Goal: Task Accomplishment & Management: Use online tool/utility

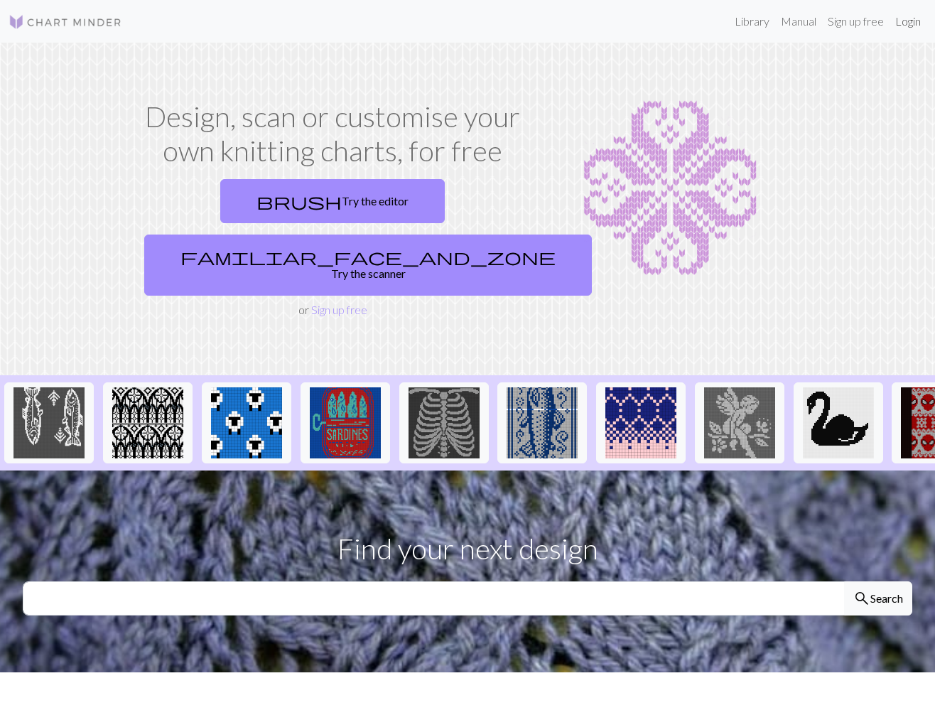
click at [899, 14] on link "Login" at bounding box center [908, 21] width 37 height 28
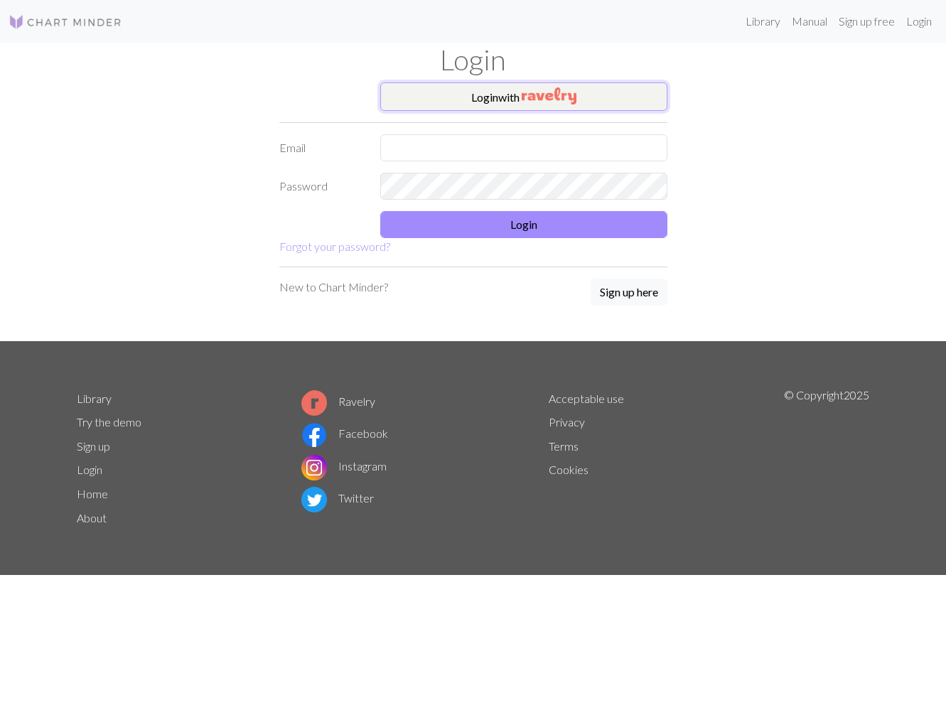
click at [476, 95] on button "Login with" at bounding box center [523, 96] width 287 height 28
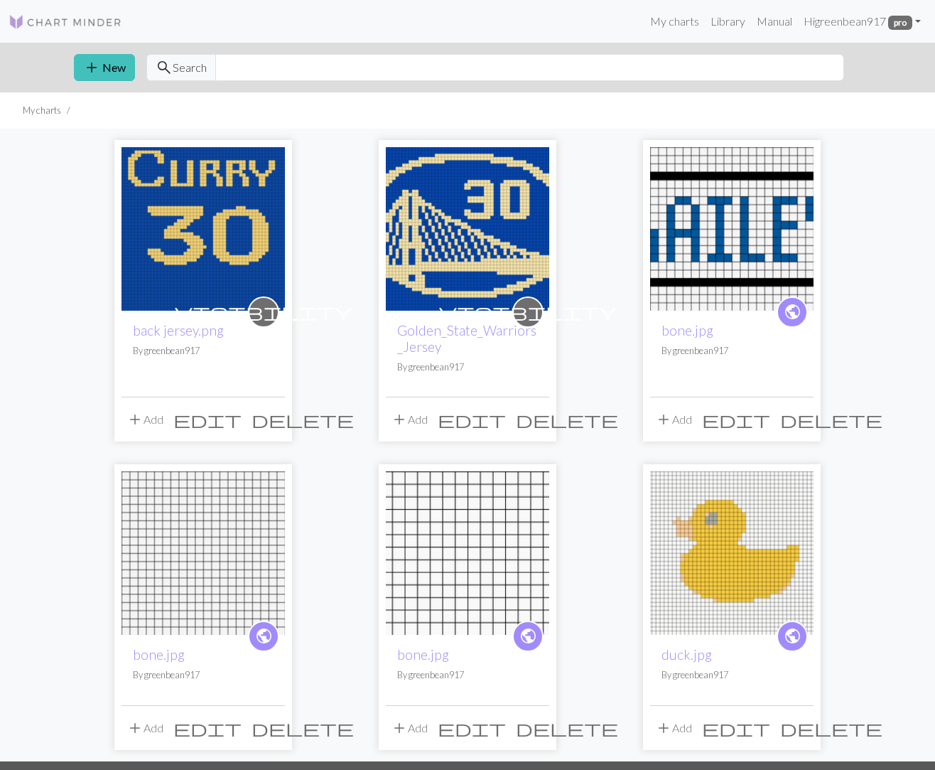
click at [456, 251] on img at bounding box center [467, 228] width 163 height 163
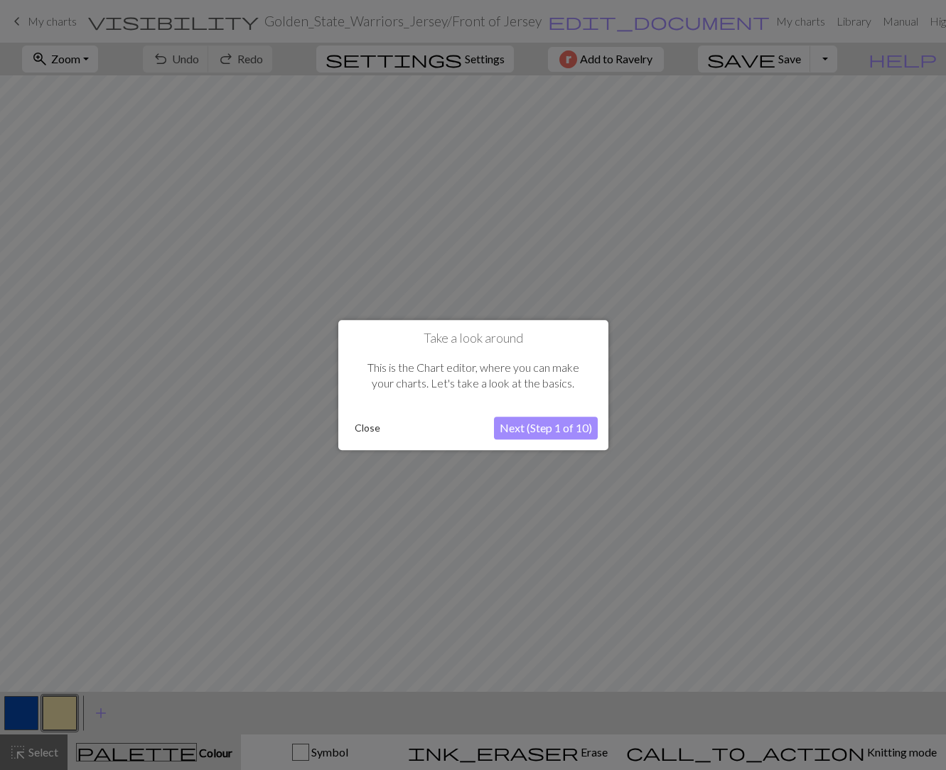
click at [525, 426] on button "Next (Step 1 of 10)" at bounding box center [546, 427] width 104 height 23
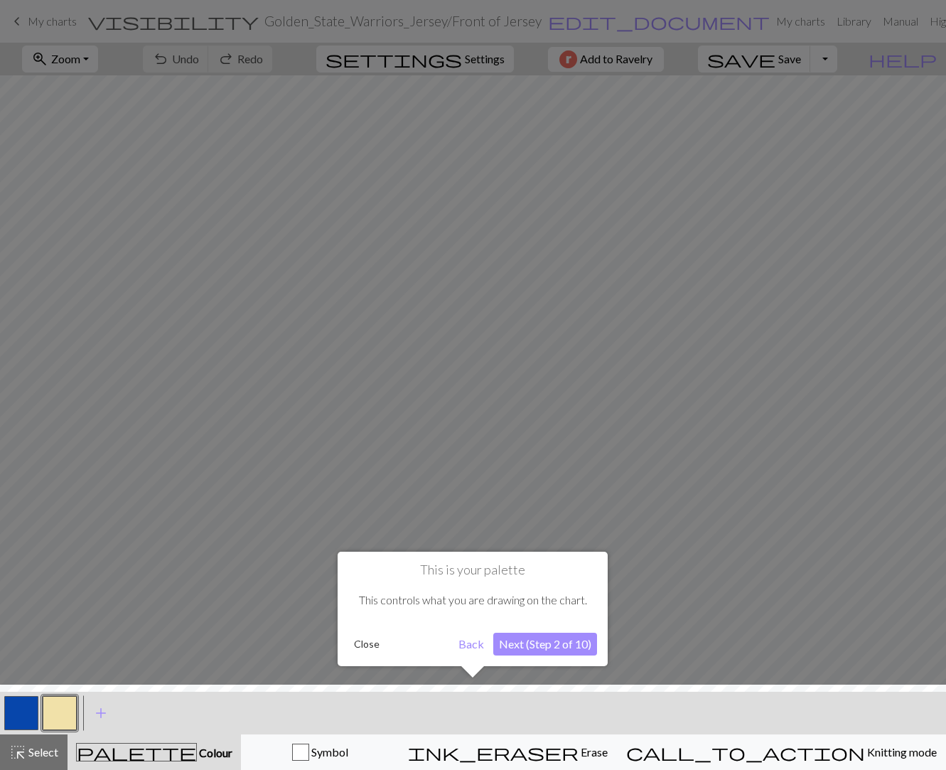
click at [561, 636] on button "Next (Step 2 of 10)" at bounding box center [545, 644] width 104 height 23
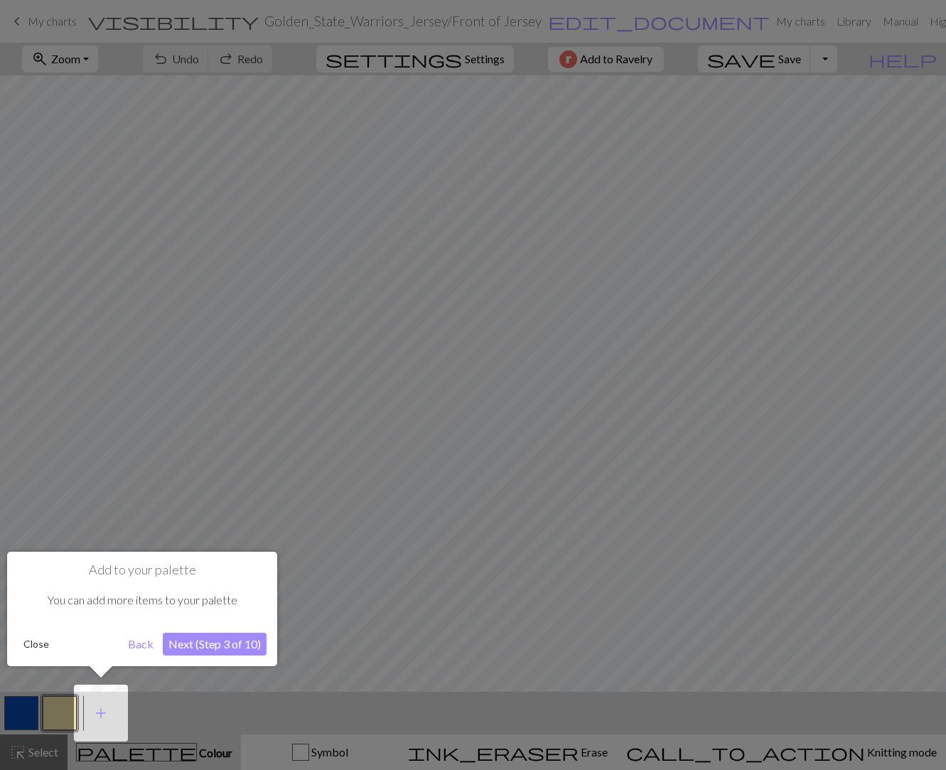
click at [169, 642] on button "Next (Step 3 of 10)" at bounding box center [215, 644] width 104 height 23
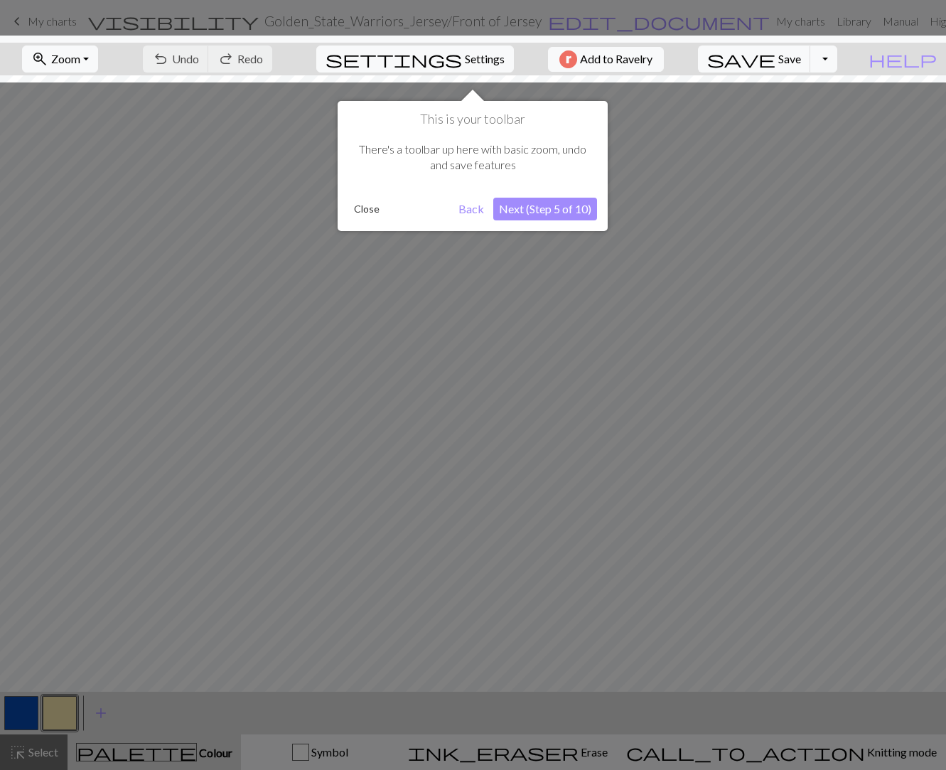
click at [527, 210] on button "Next (Step 5 of 10)" at bounding box center [545, 209] width 104 height 23
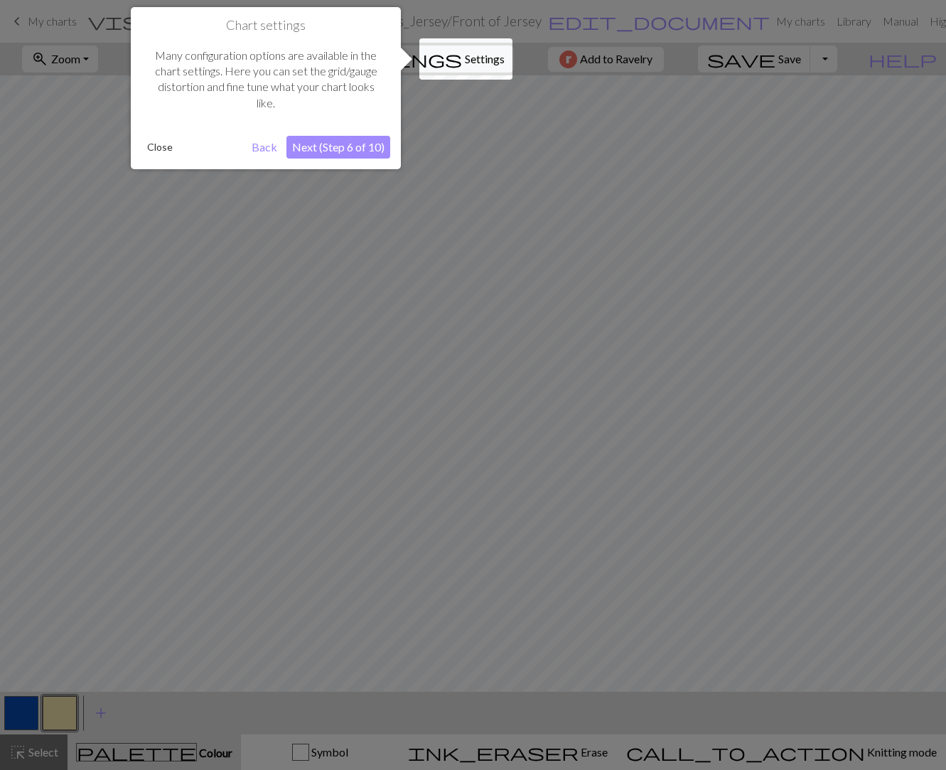
click at [356, 153] on button "Next (Step 6 of 10)" at bounding box center [338, 147] width 104 height 23
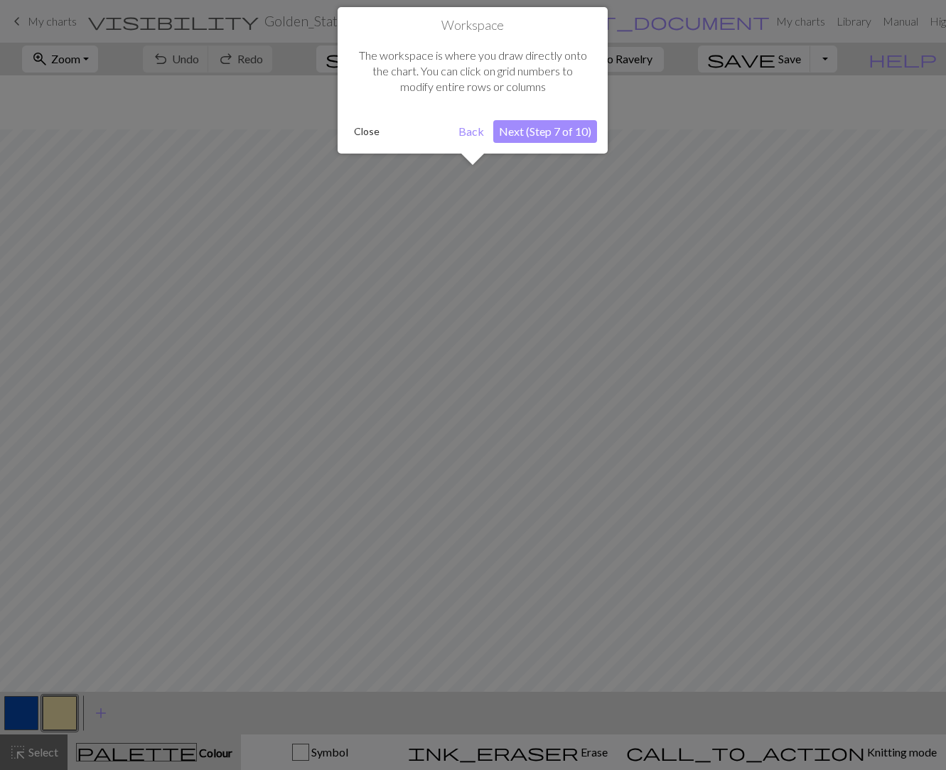
scroll to position [54, 0]
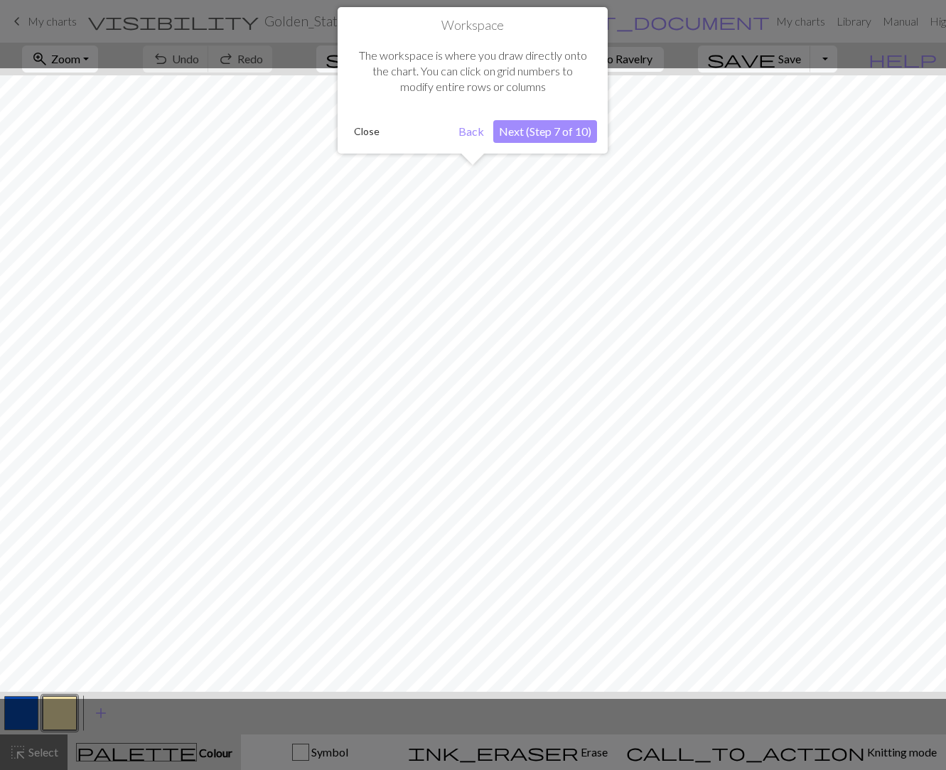
click at [512, 133] on button "Next (Step 7 of 10)" at bounding box center [545, 131] width 104 height 23
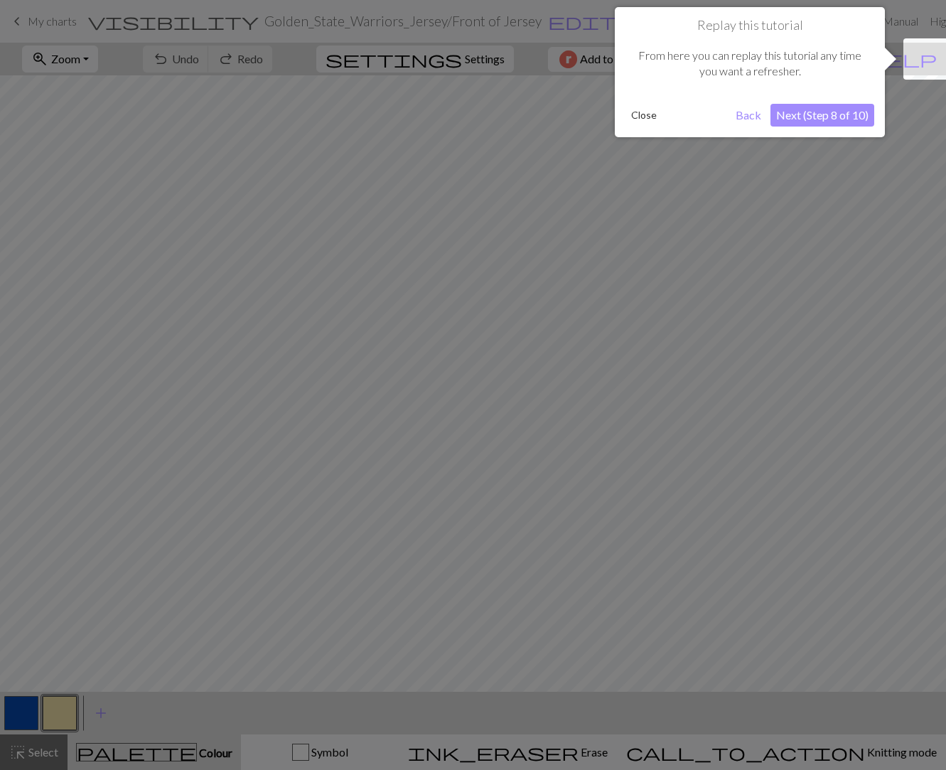
click at [784, 115] on button "Next (Step 8 of 10)" at bounding box center [822, 115] width 104 height 23
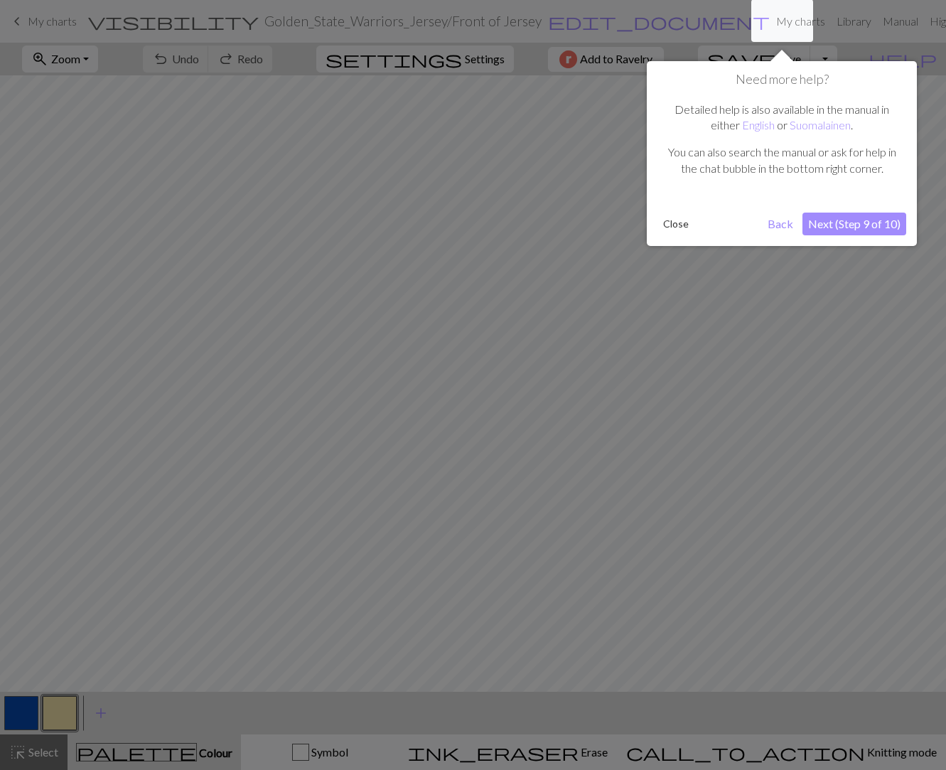
click at [897, 216] on button "Next (Step 9 of 10)" at bounding box center [854, 224] width 104 height 23
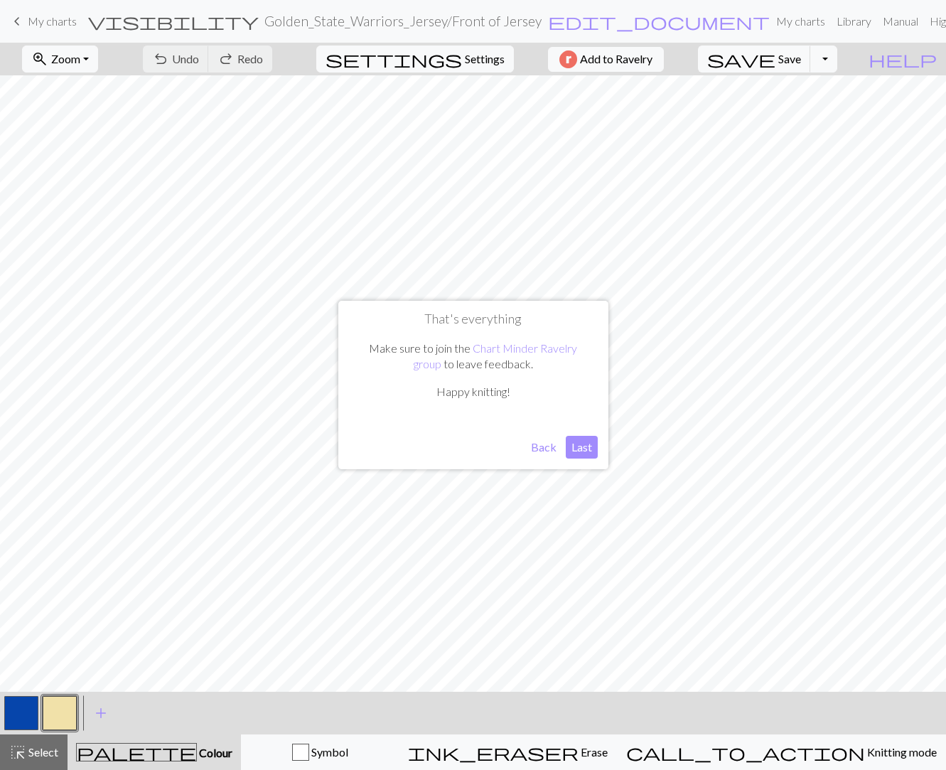
click at [574, 438] on button "Last" at bounding box center [582, 447] width 32 height 23
click at [80, 64] on span "Zoom" at bounding box center [65, 59] width 29 height 14
click at [135, 93] on button "Fit all" at bounding box center [79, 90] width 112 height 23
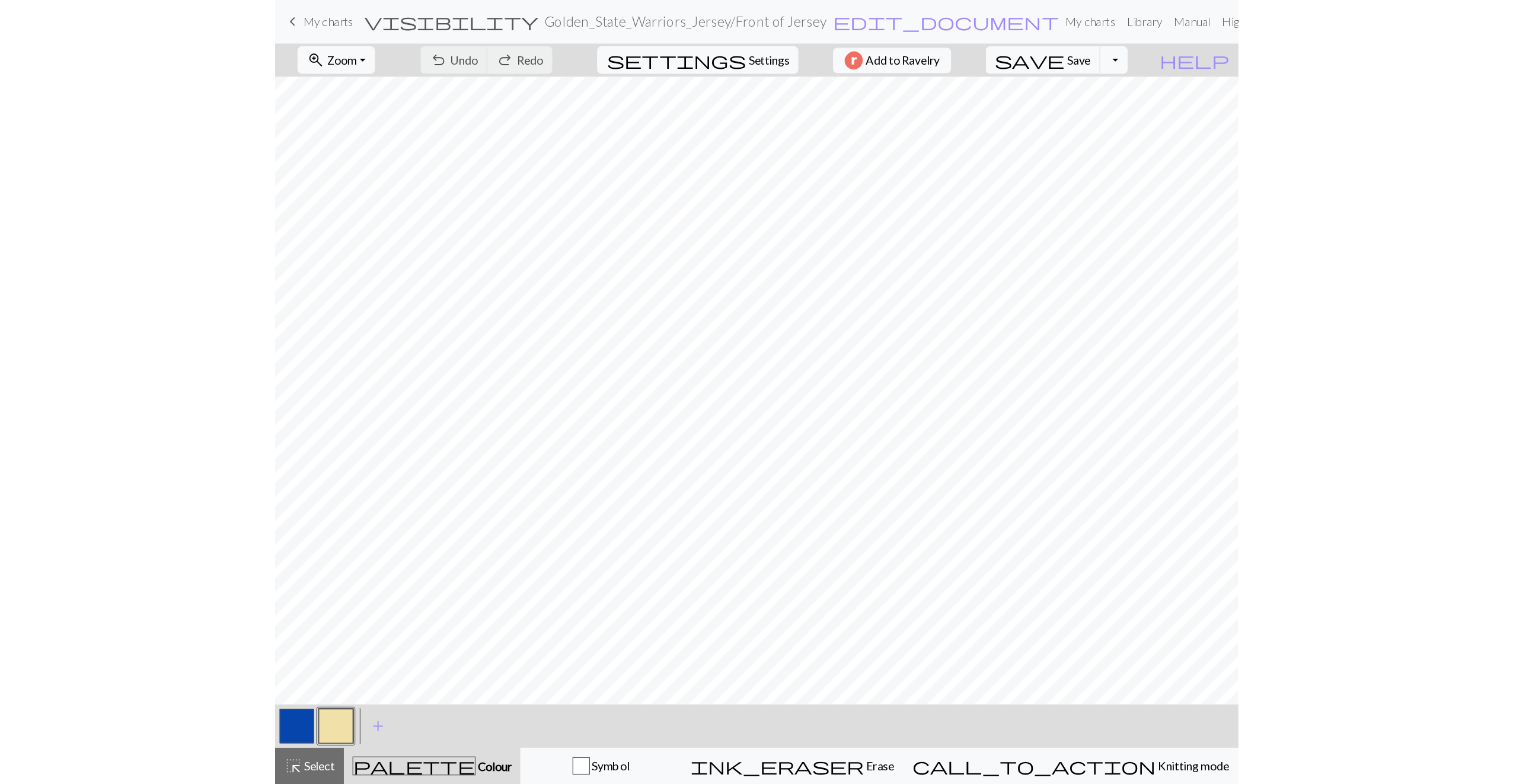
scroll to position [0, 0]
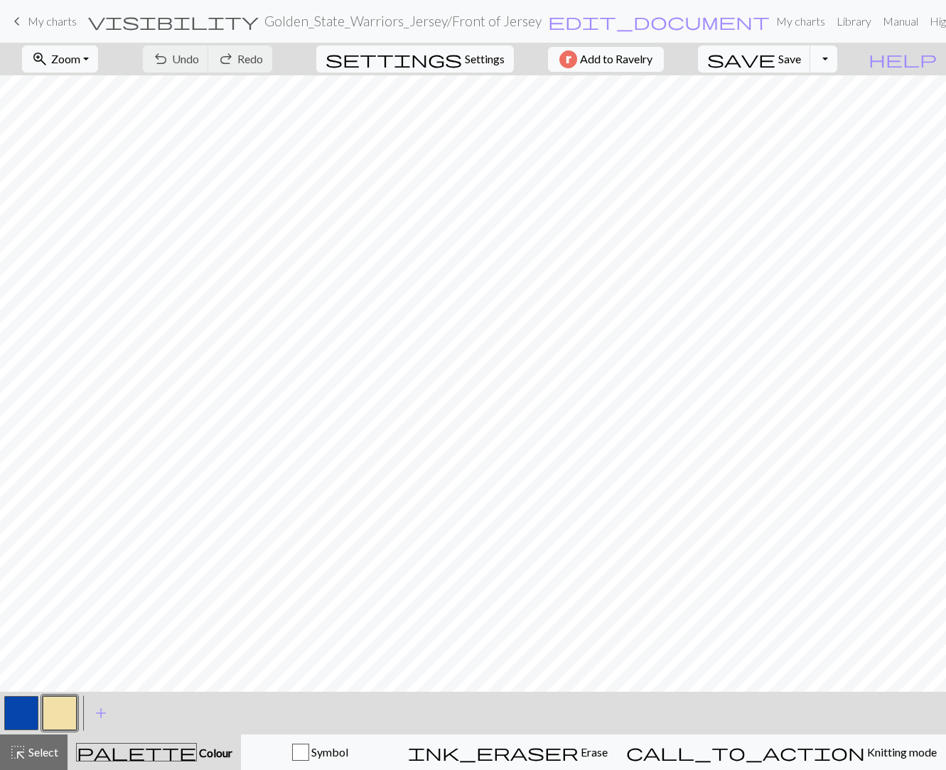
click at [837, 68] on button "Toggle Dropdown" at bounding box center [823, 58] width 27 height 27
click at [837, 90] on button "file_copy Save a copy" at bounding box center [719, 90] width 235 height 23
click at [27, 714] on button "button" at bounding box center [21, 713] width 34 height 34
click at [67, 714] on button "button" at bounding box center [60, 713] width 34 height 34
click at [14, 706] on button "button" at bounding box center [21, 713] width 34 height 34
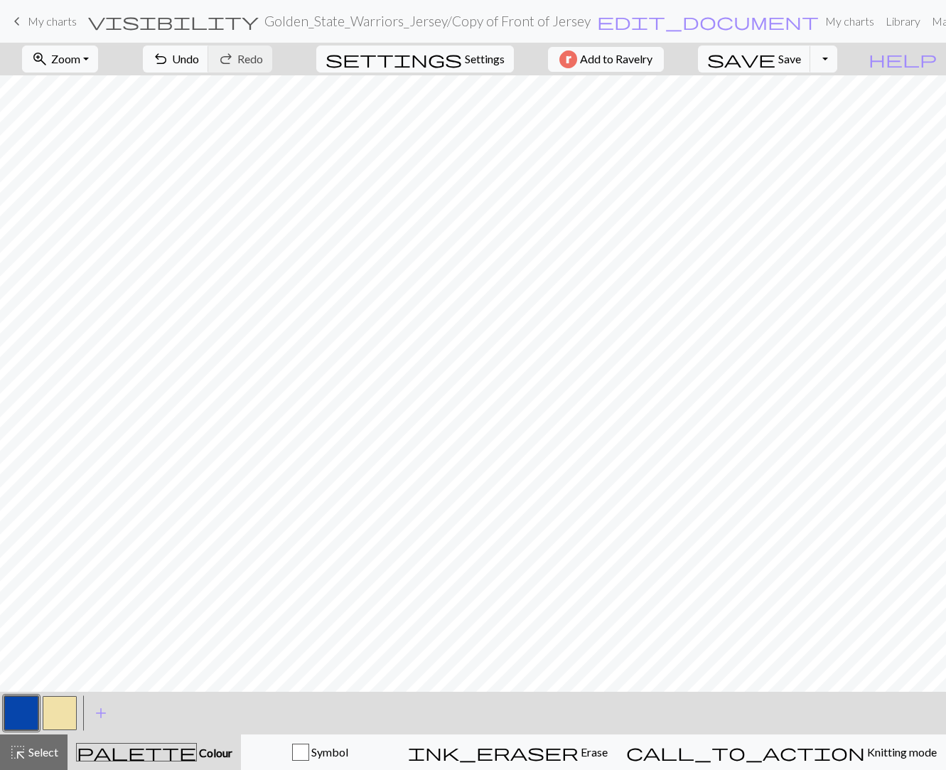
click at [29, 714] on button "button" at bounding box center [21, 713] width 34 height 34
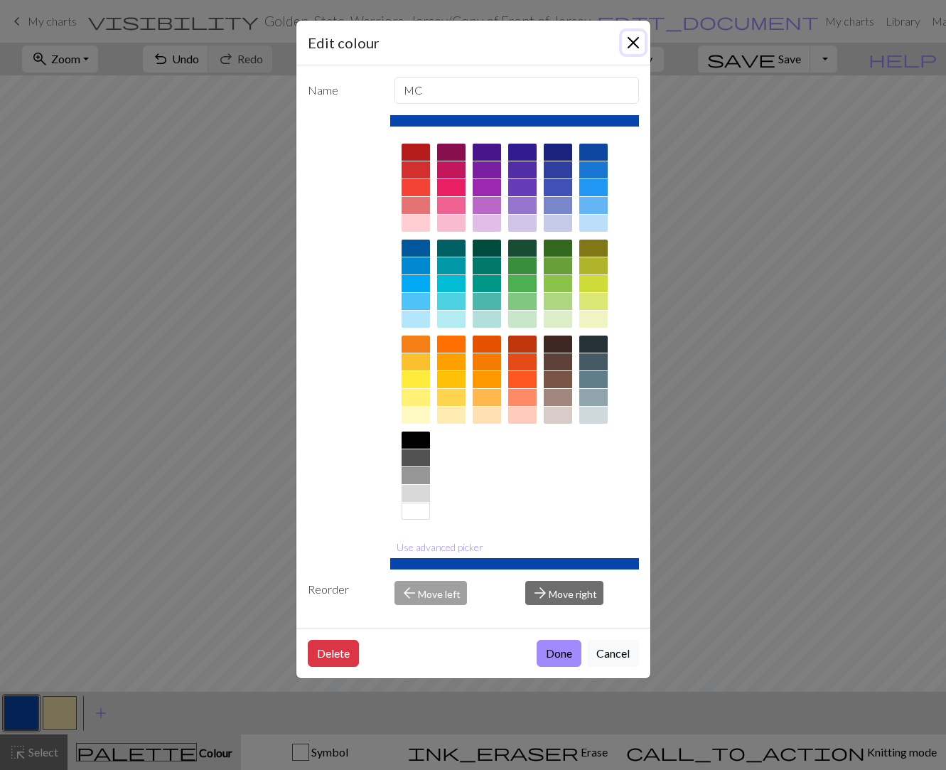
click at [635, 36] on button "Close" at bounding box center [633, 42] width 23 height 23
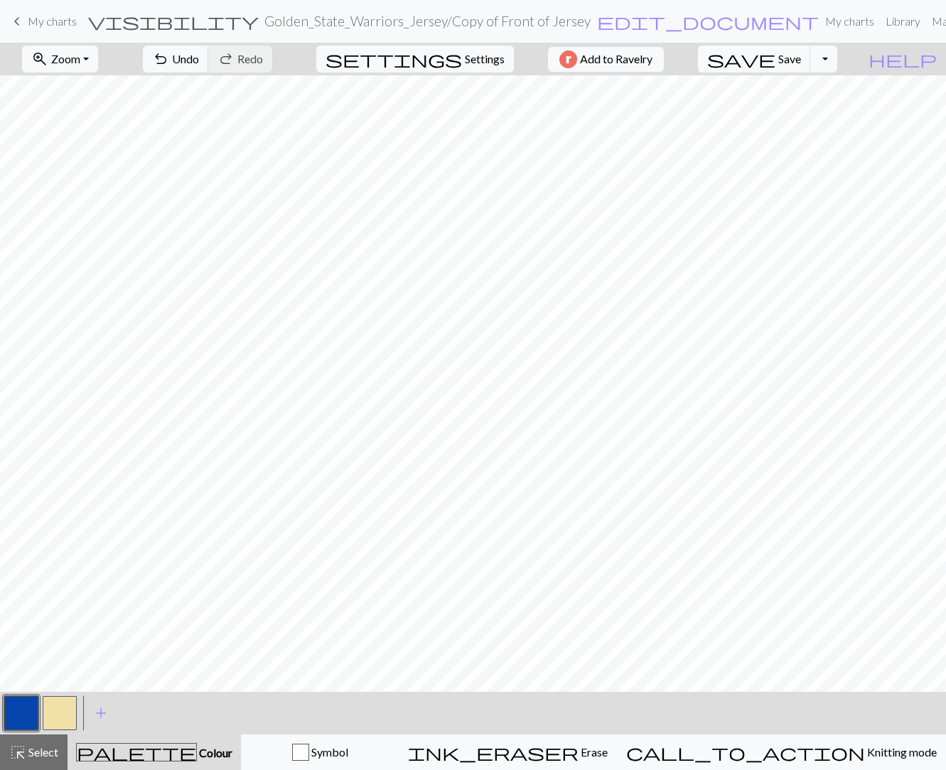
click at [26, 707] on button "button" at bounding box center [21, 713] width 34 height 34
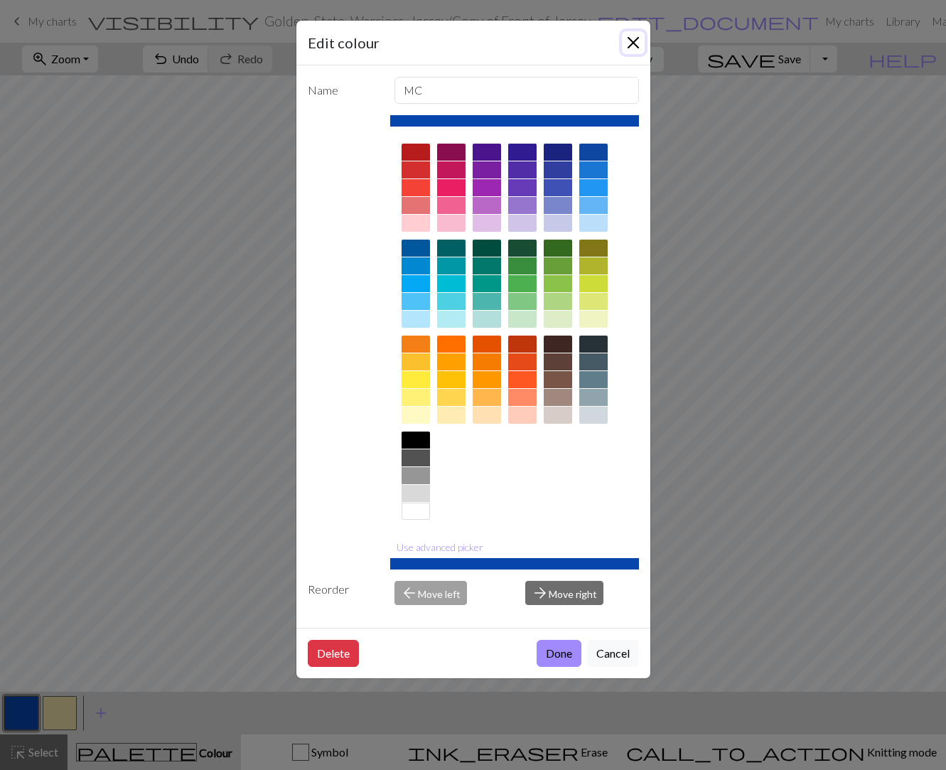
drag, startPoint x: 634, startPoint y: 45, endPoint x: 614, endPoint y: 55, distance: 22.6
click at [633, 45] on button "Close" at bounding box center [633, 42] width 23 height 23
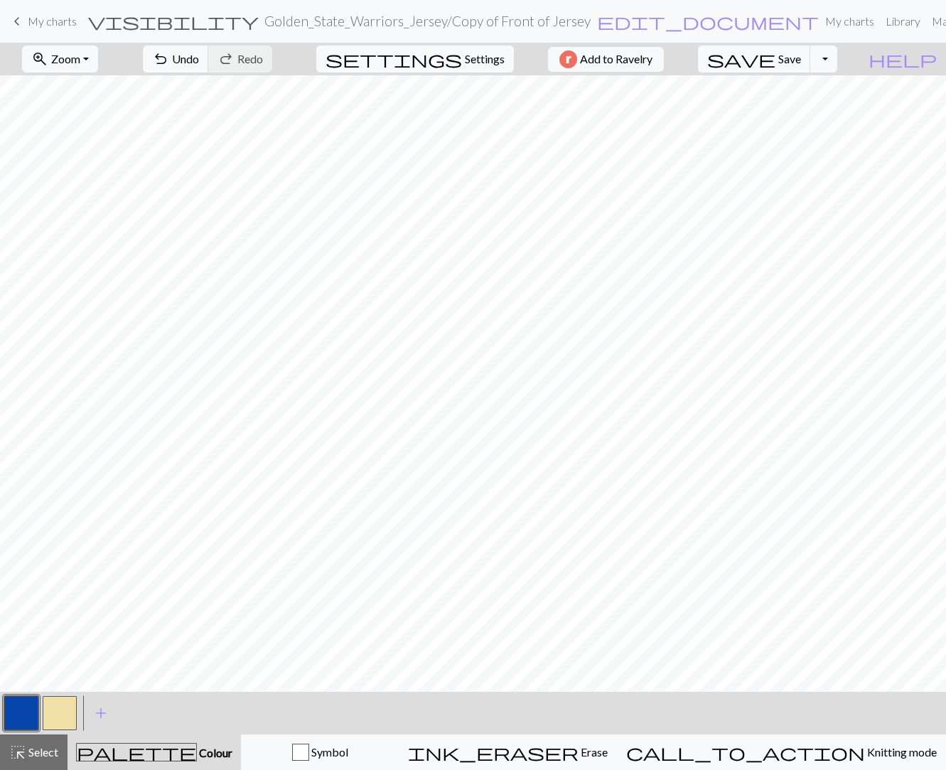
click at [68, 701] on button "button" at bounding box center [60, 713] width 34 height 34
click at [30, 714] on button "button" at bounding box center [21, 713] width 34 height 34
click at [65, 706] on button "button" at bounding box center [60, 713] width 34 height 34
click at [8, 714] on button "button" at bounding box center [21, 713] width 34 height 34
click at [48, 714] on button "button" at bounding box center [60, 713] width 34 height 34
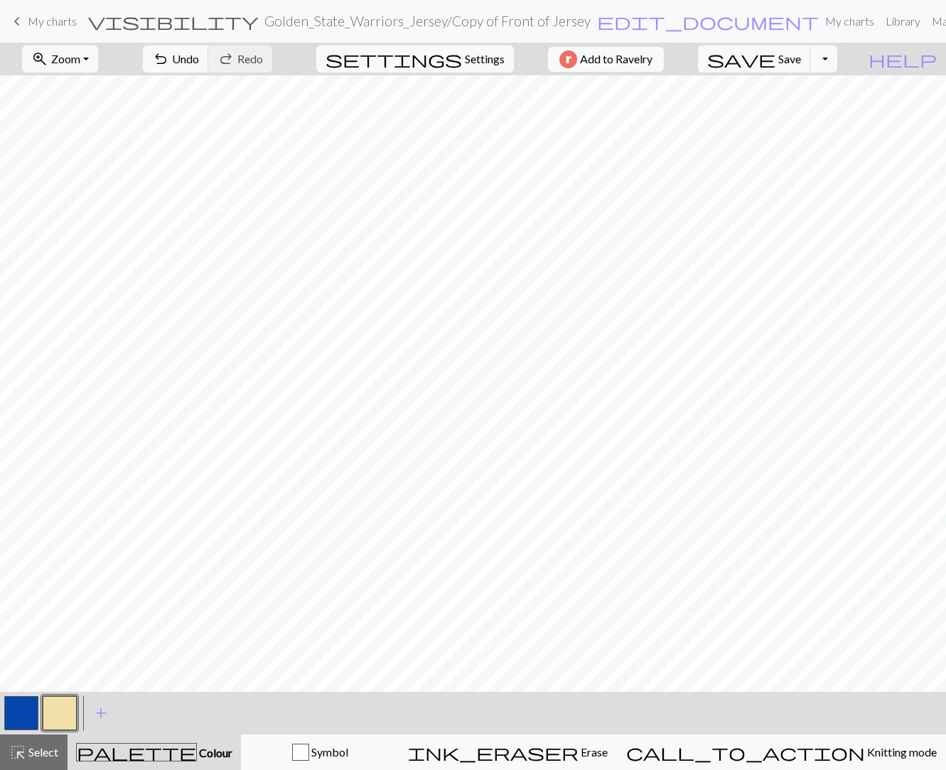
click at [20, 713] on button "button" at bounding box center [21, 713] width 34 height 34
click at [51, 714] on button "button" at bounding box center [60, 713] width 34 height 34
click at [17, 711] on button "button" at bounding box center [21, 713] width 34 height 34
click at [50, 712] on button "button" at bounding box center [60, 713] width 34 height 34
click at [18, 707] on button "button" at bounding box center [21, 713] width 34 height 34
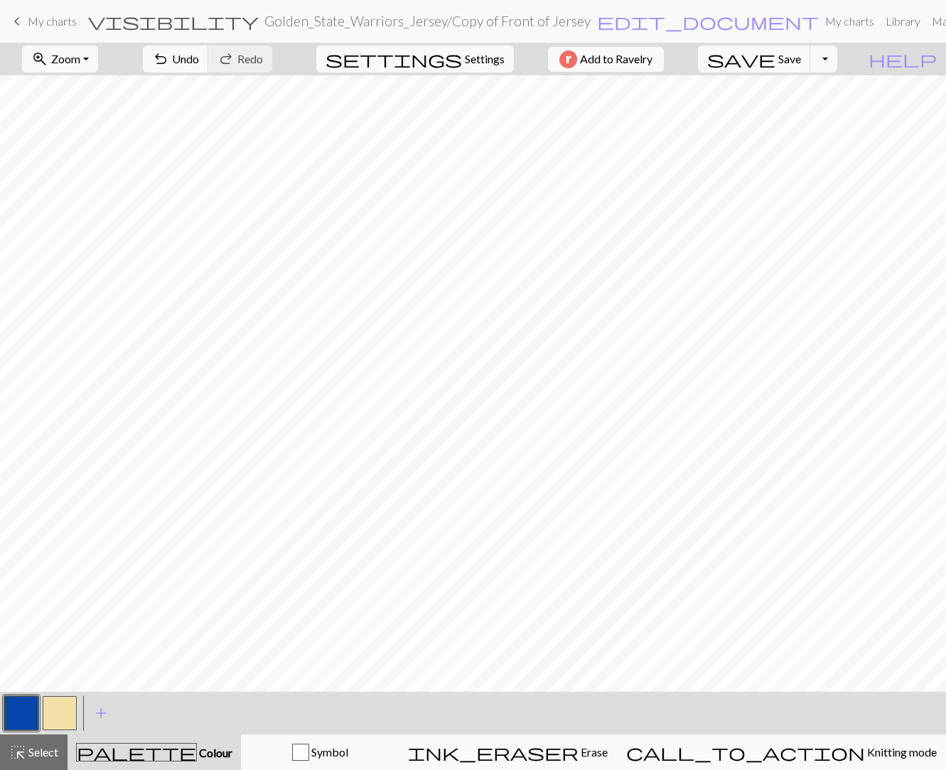
click at [63, 709] on button "button" at bounding box center [60, 713] width 34 height 34
click at [30, 714] on button "button" at bounding box center [21, 713] width 34 height 34
drag, startPoint x: 57, startPoint y: 708, endPoint x: 65, endPoint y: 693, distance: 17.2
click at [56, 707] on button "button" at bounding box center [60, 713] width 34 height 34
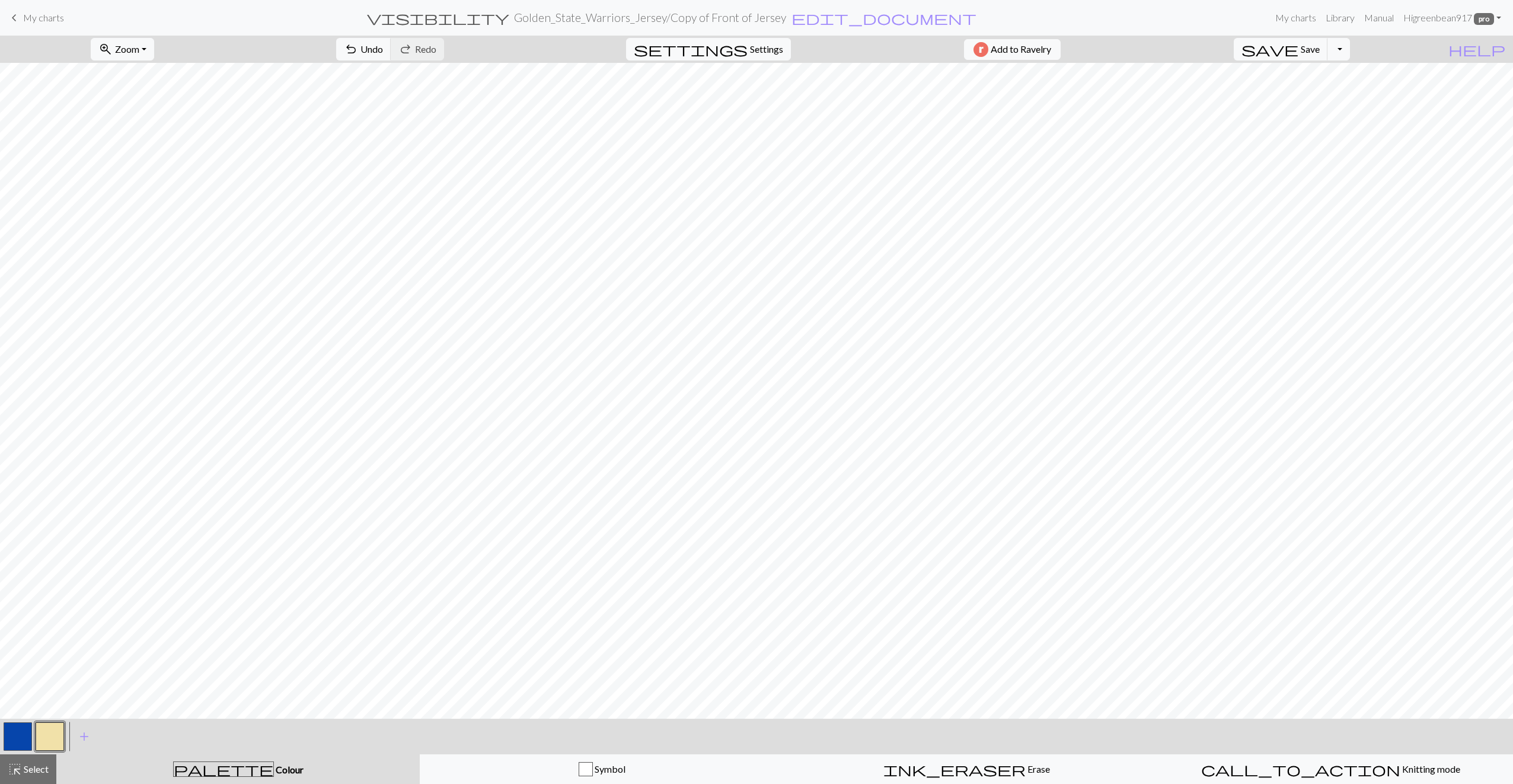
drag, startPoint x: 24, startPoint y: 731, endPoint x: 38, endPoint y: 720, distance: 17.8
click at [24, 596] on button "button" at bounding box center [18, 736] width 28 height 28
click at [26, 596] on button "button" at bounding box center [18, 736] width 28 height 28
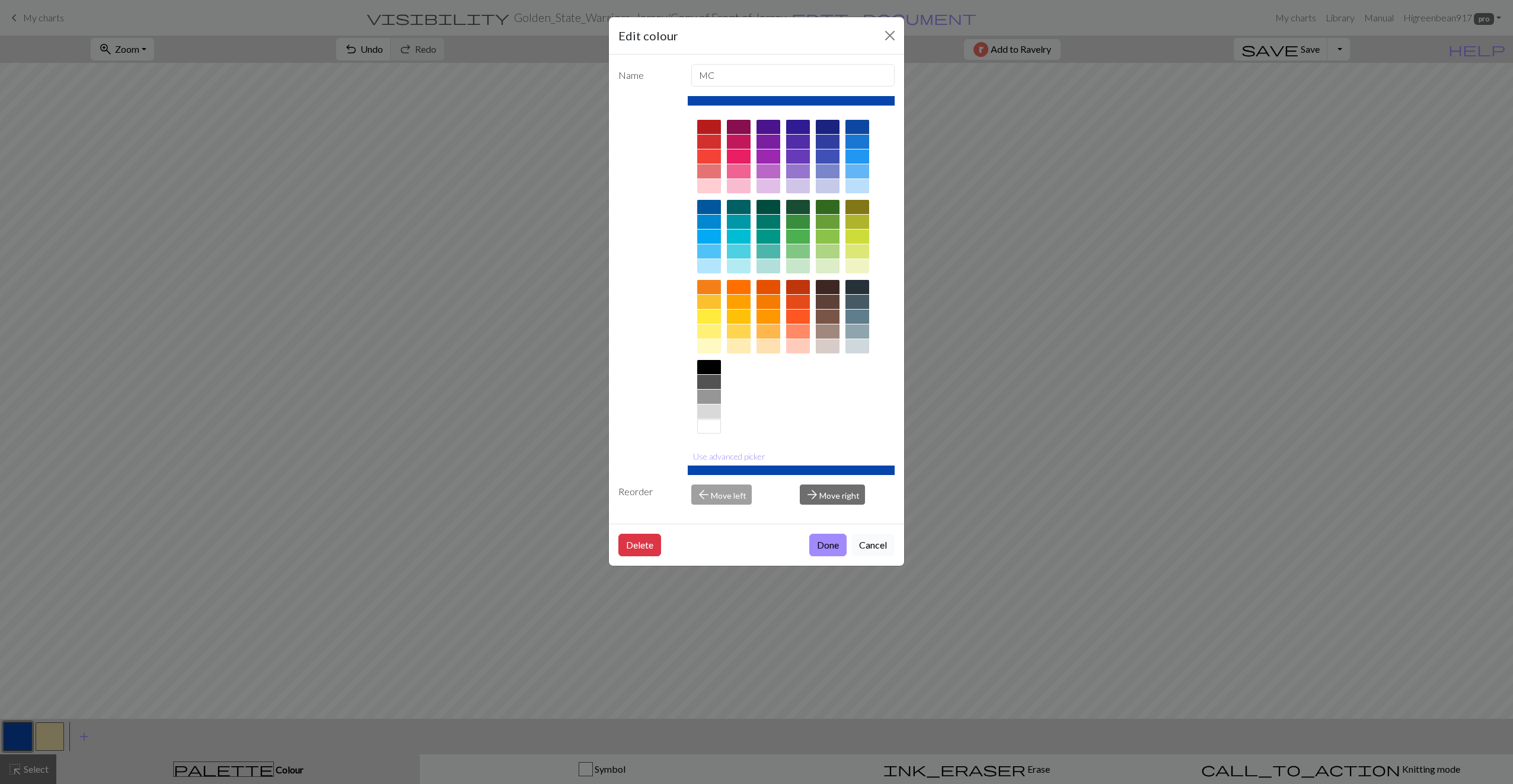
click at [780, 542] on button "Cancel" at bounding box center [873, 545] width 43 height 23
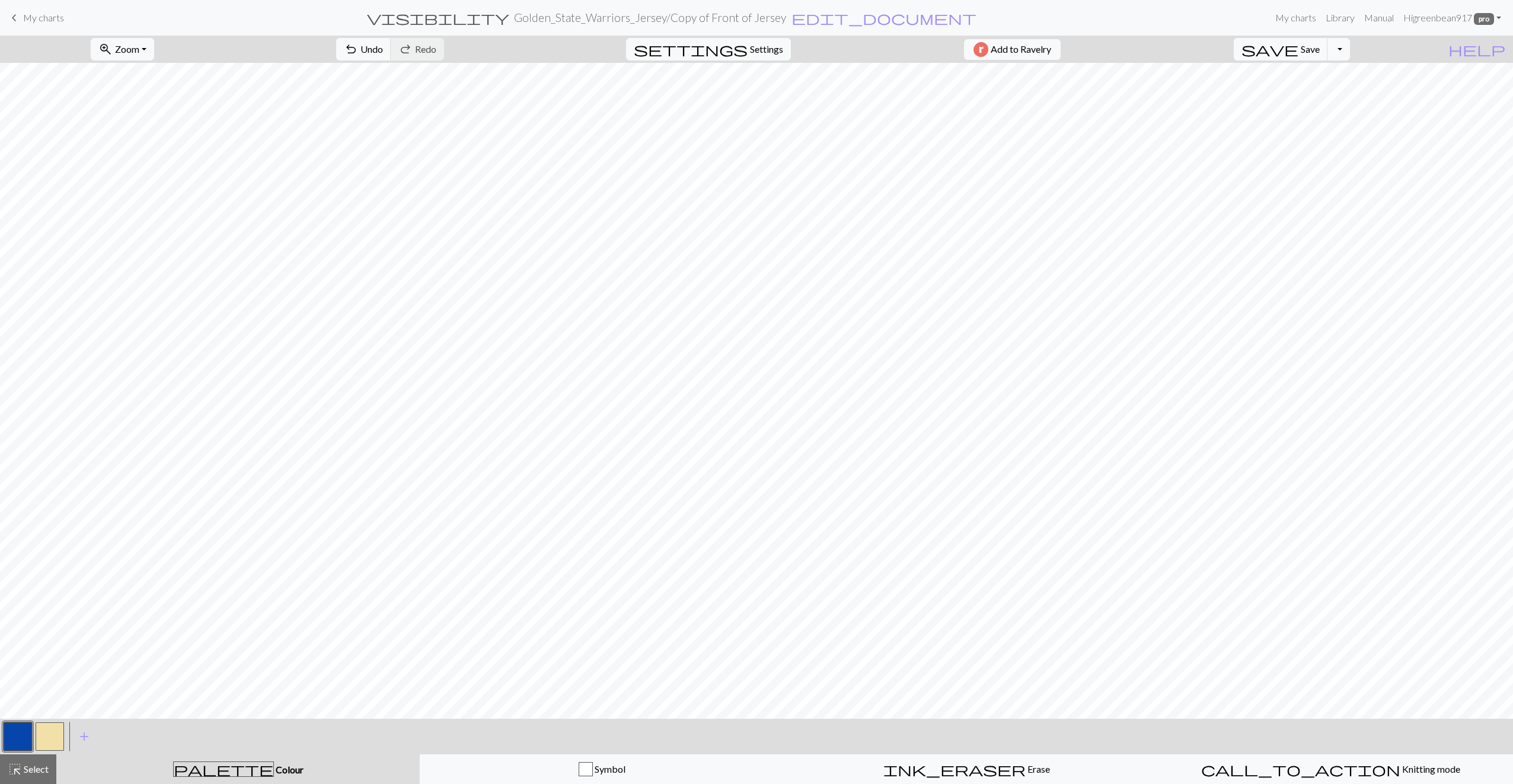
click at [26, 596] on button "button" at bounding box center [18, 736] width 28 height 28
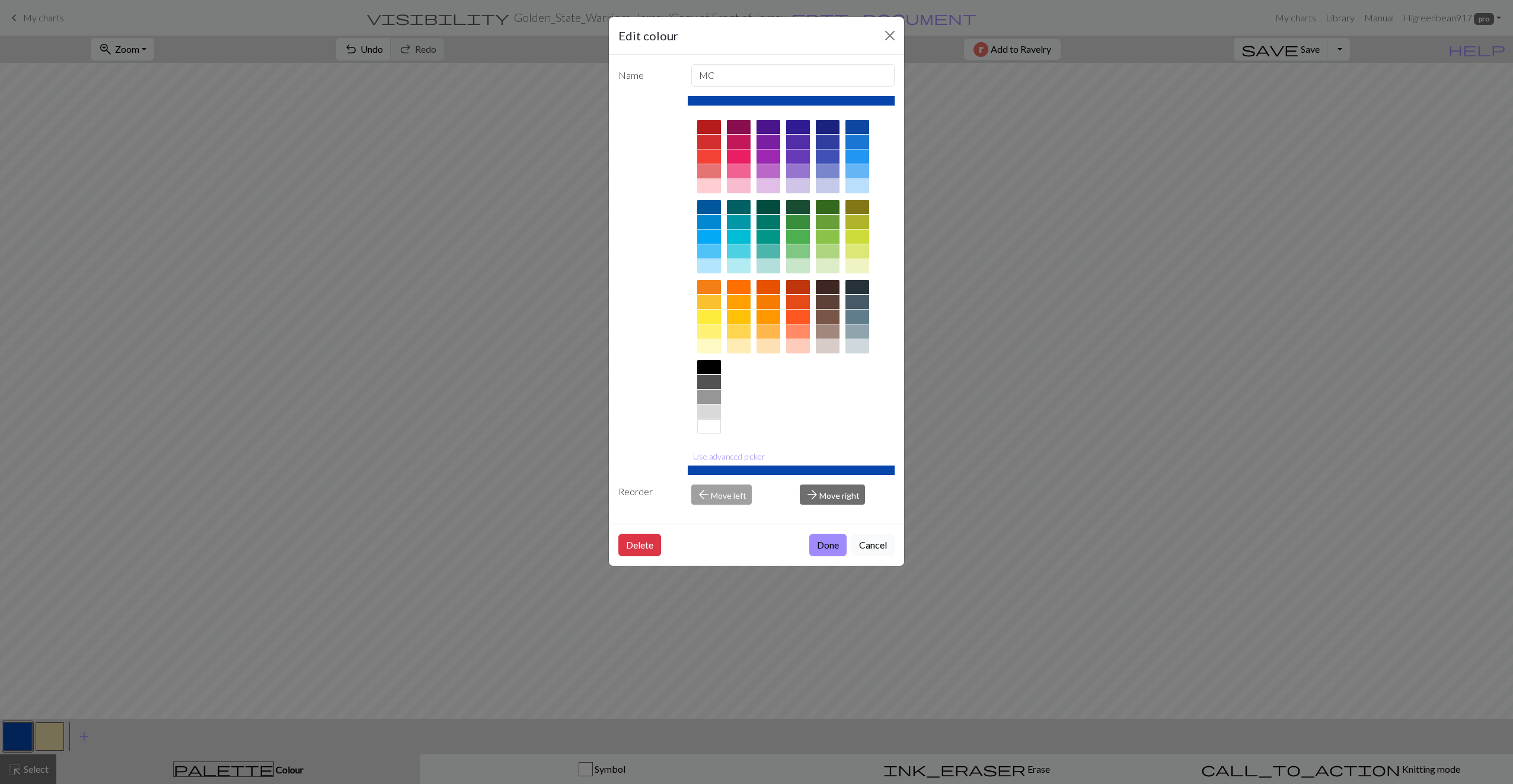
click at [780, 545] on button "Cancel" at bounding box center [873, 545] width 43 height 23
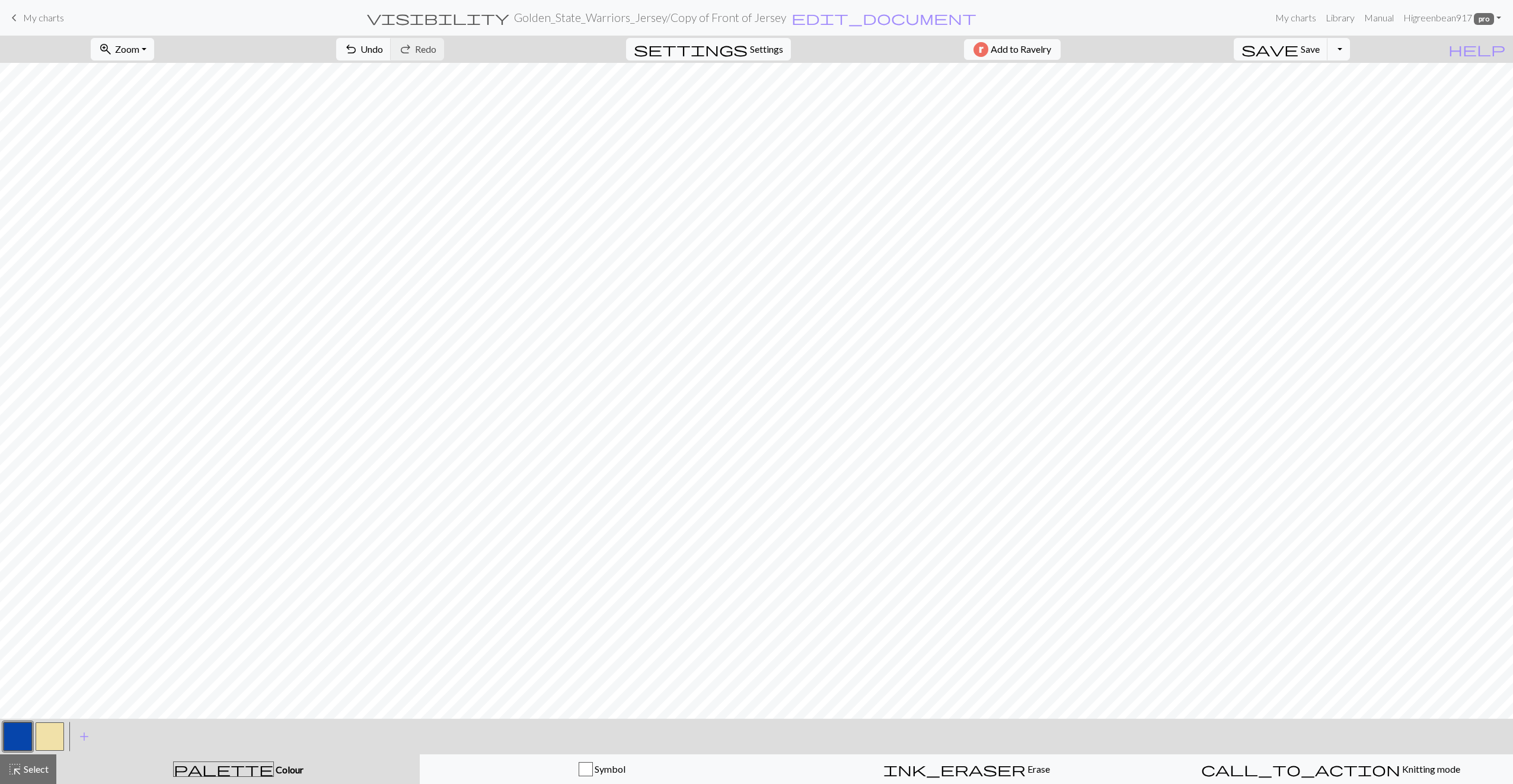
click at [61, 596] on button "button" at bounding box center [50, 736] width 28 height 28
click at [22, 596] on button "button" at bounding box center [18, 736] width 28 height 28
click at [735, 62] on div "settings Settings" at bounding box center [708, 49] width 183 height 28
click at [741, 54] on button "settings Settings" at bounding box center [709, 48] width 165 height 23
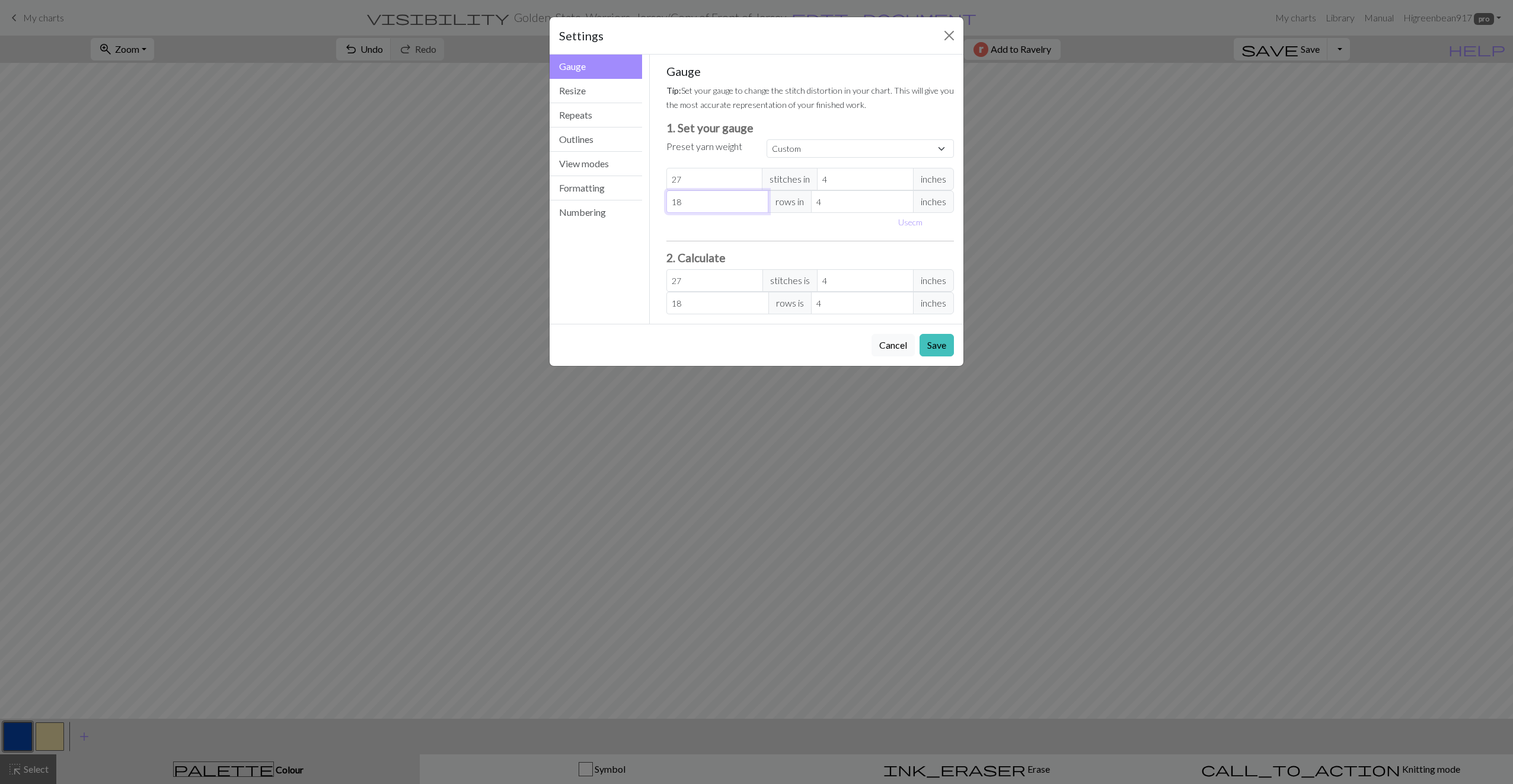
click at [722, 194] on input "18" at bounding box center [717, 201] width 103 height 23
type input "1"
type input "19"
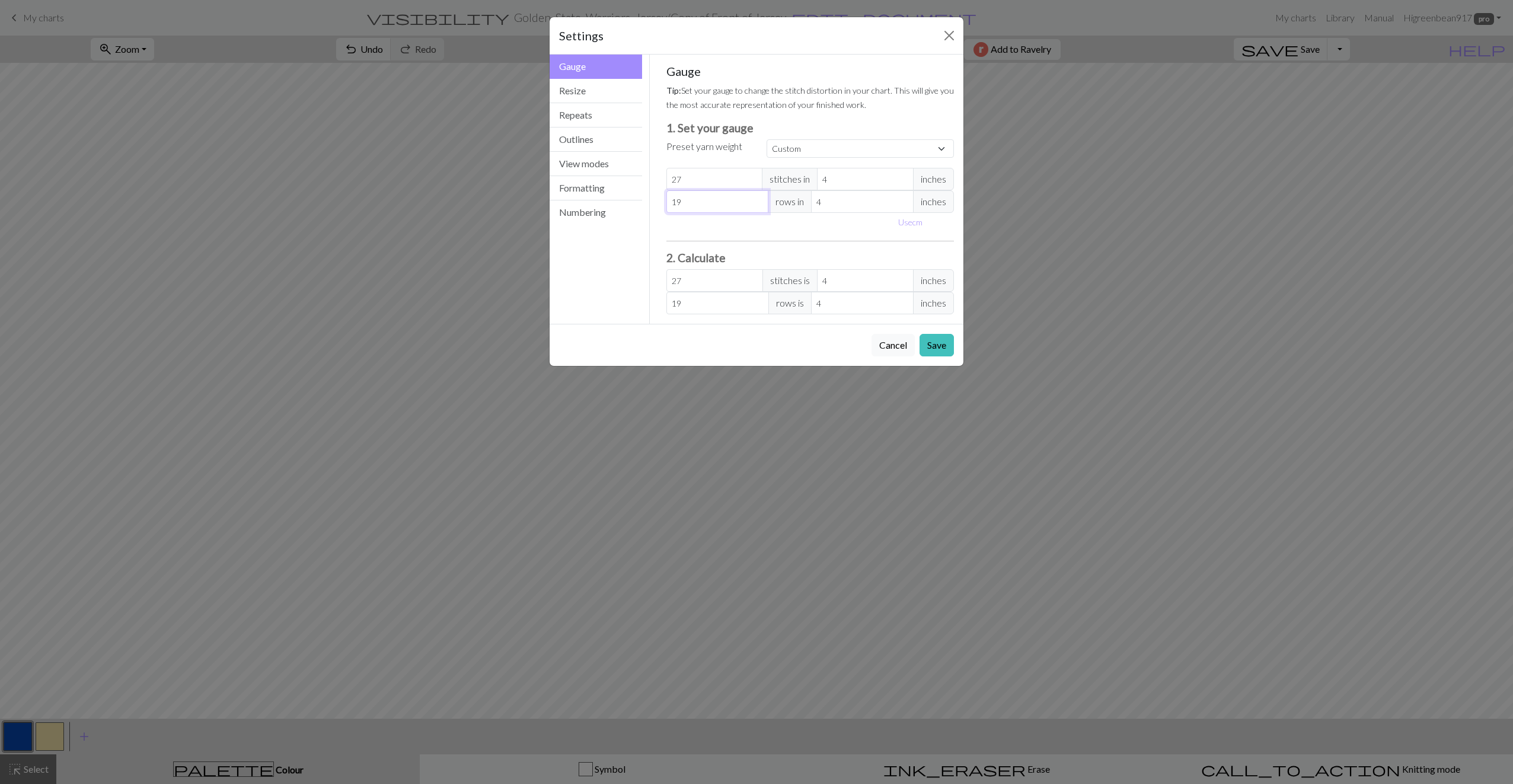
type input "19"
drag, startPoint x: 718, startPoint y: 176, endPoint x: 656, endPoint y: 175, distance: 62.0
click at [656, 175] on div "Gauge Tip: Set your gauge to change the stitch distortion in your chart. This w…" at bounding box center [810, 188] width 307 height 269
type input "2"
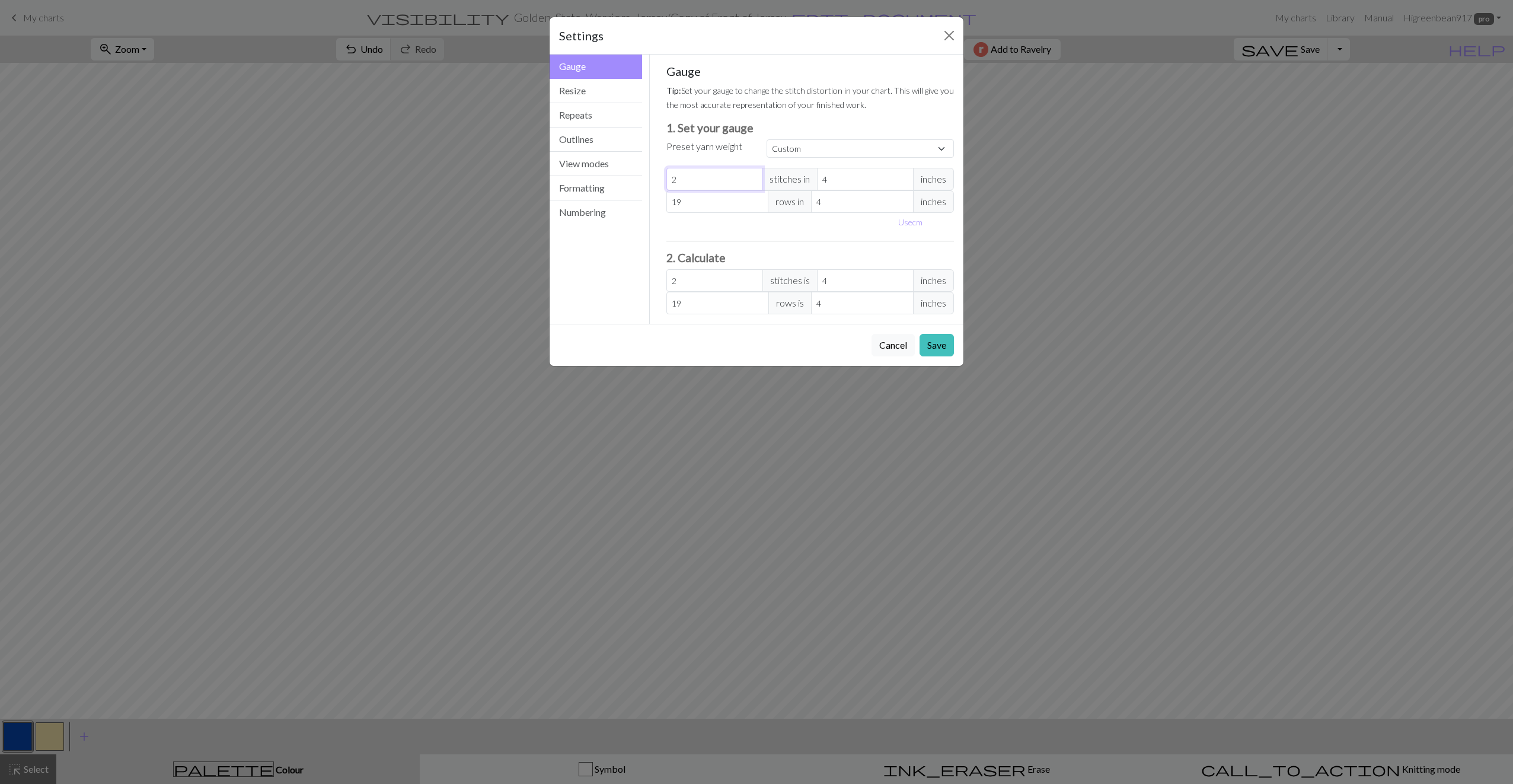
type input "0"
type input "1"
type input "14"
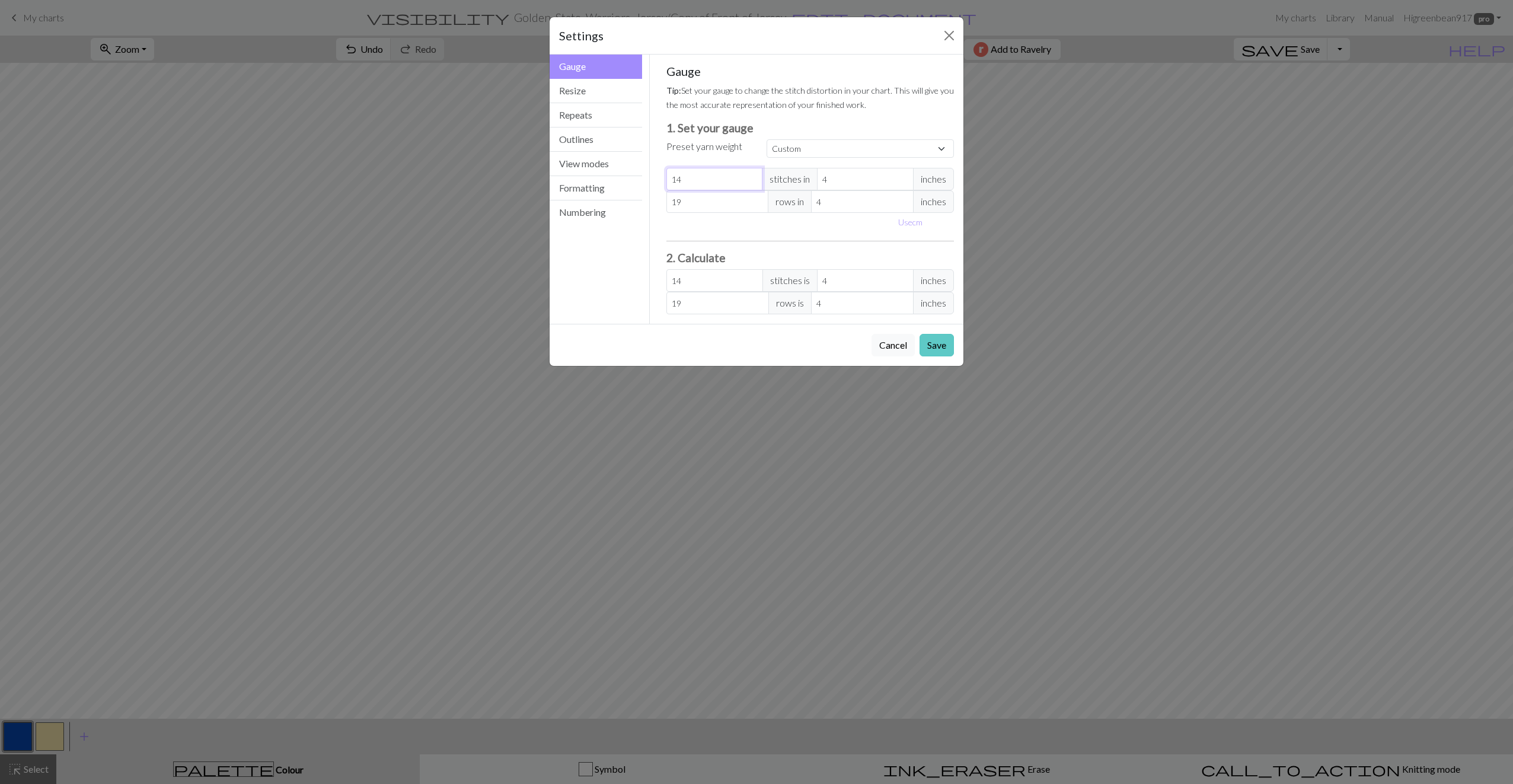
type input "14"
click at [780, 344] on button "Save" at bounding box center [936, 344] width 34 height 23
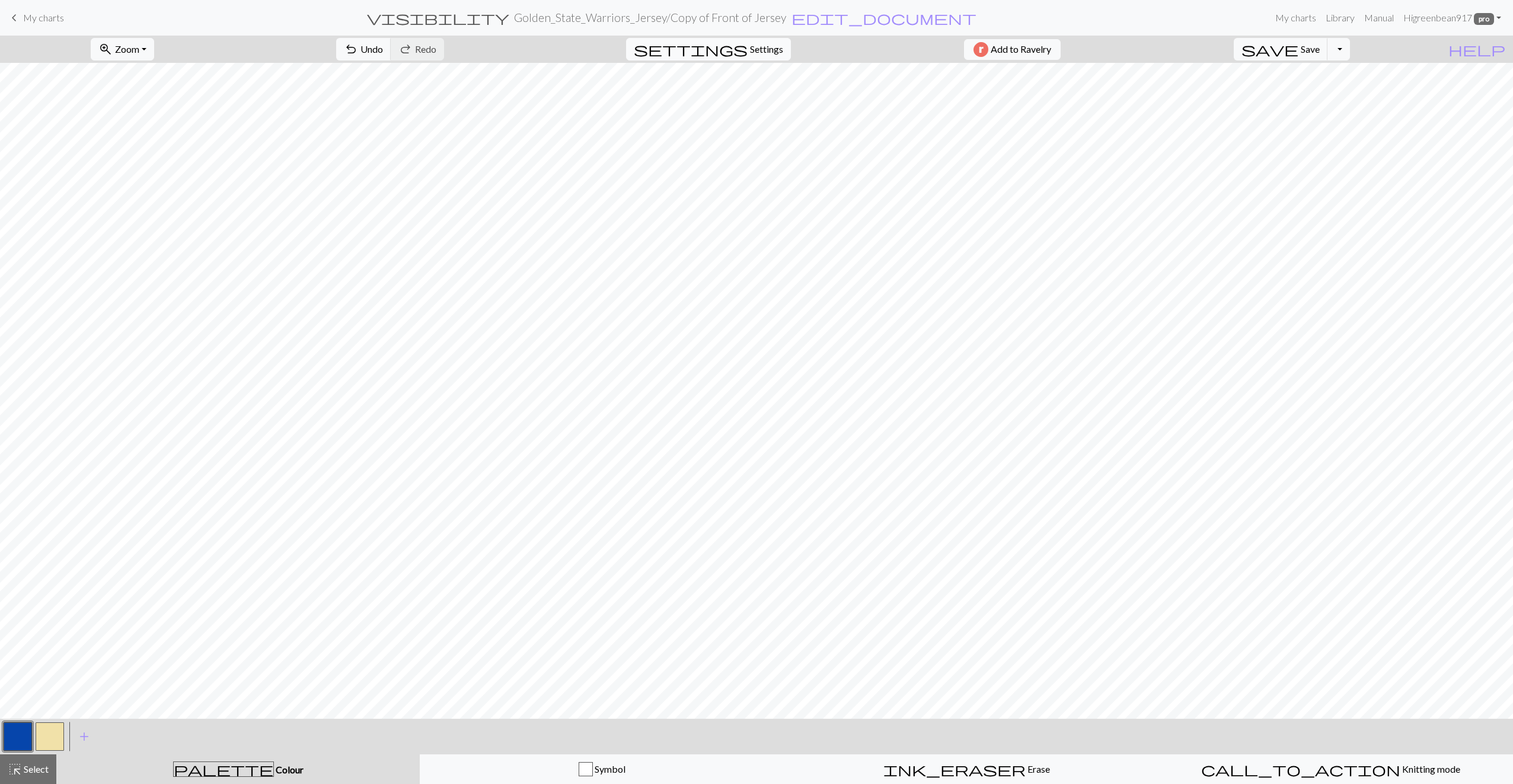
click at [750, 54] on span "Settings" at bounding box center [767, 48] width 33 height 14
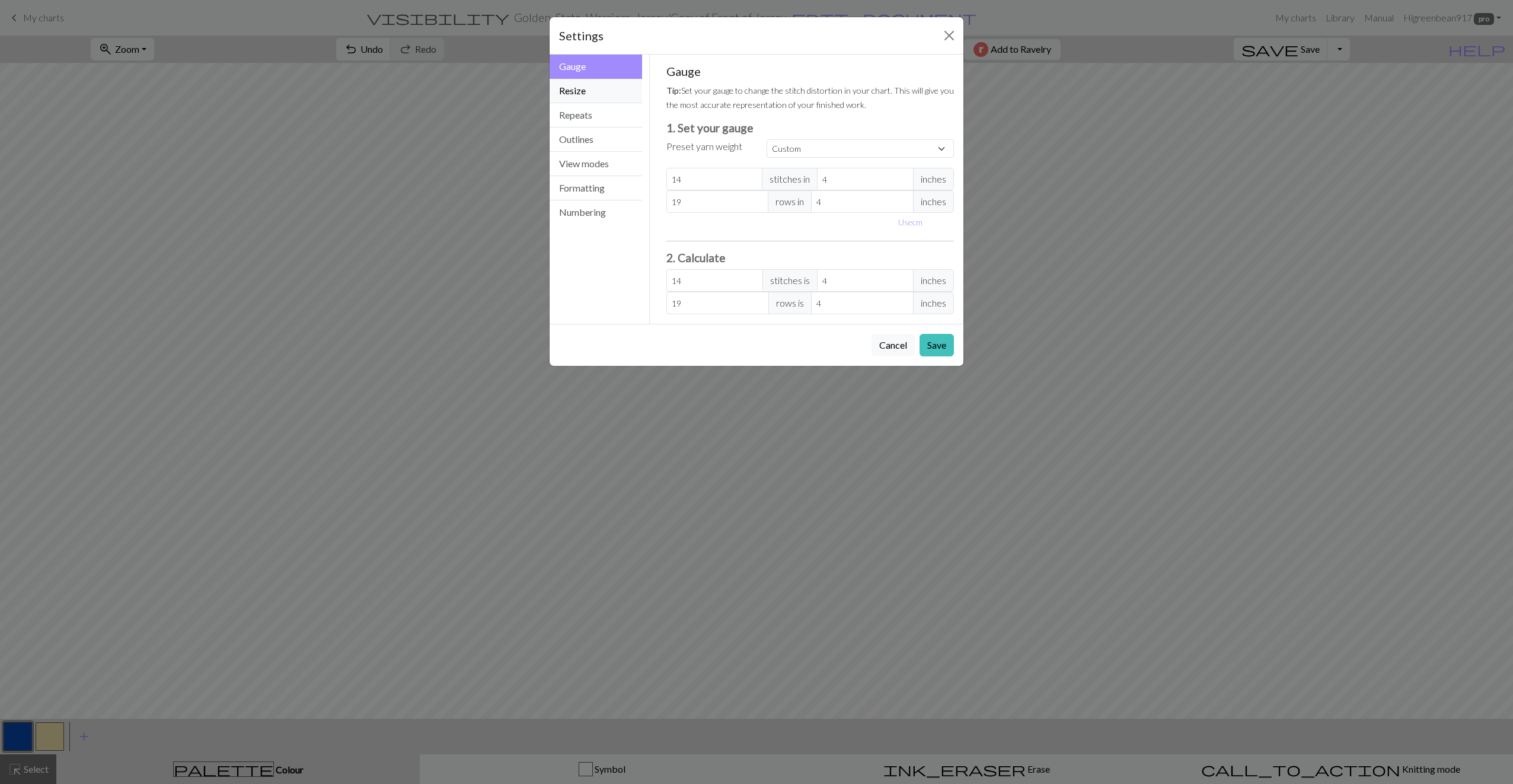
click at [597, 98] on button "Resize" at bounding box center [596, 91] width 93 height 24
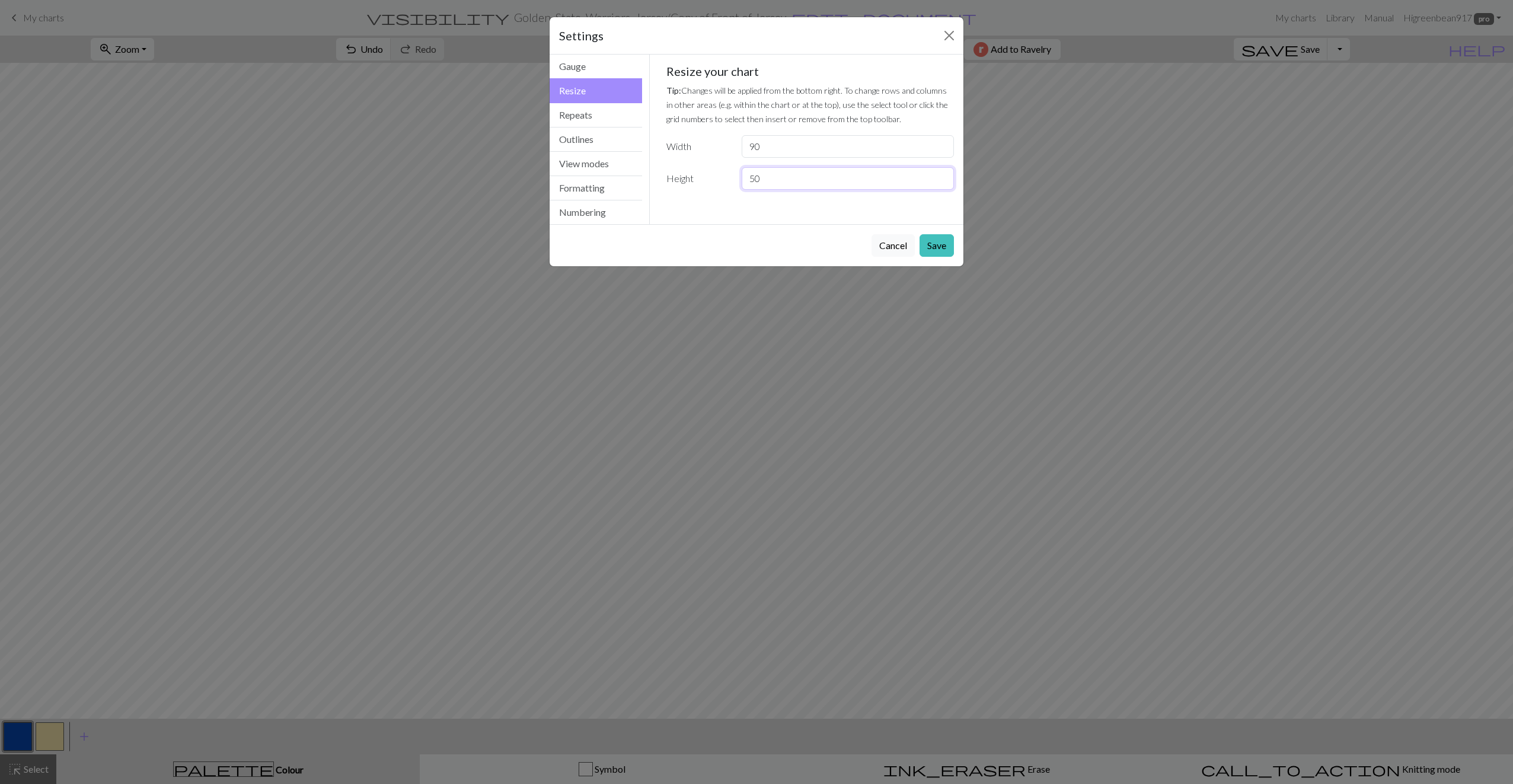
click at [766, 178] on input "50" at bounding box center [847, 178] width 212 height 23
click at [583, 73] on button "Gauge" at bounding box center [596, 66] width 93 height 24
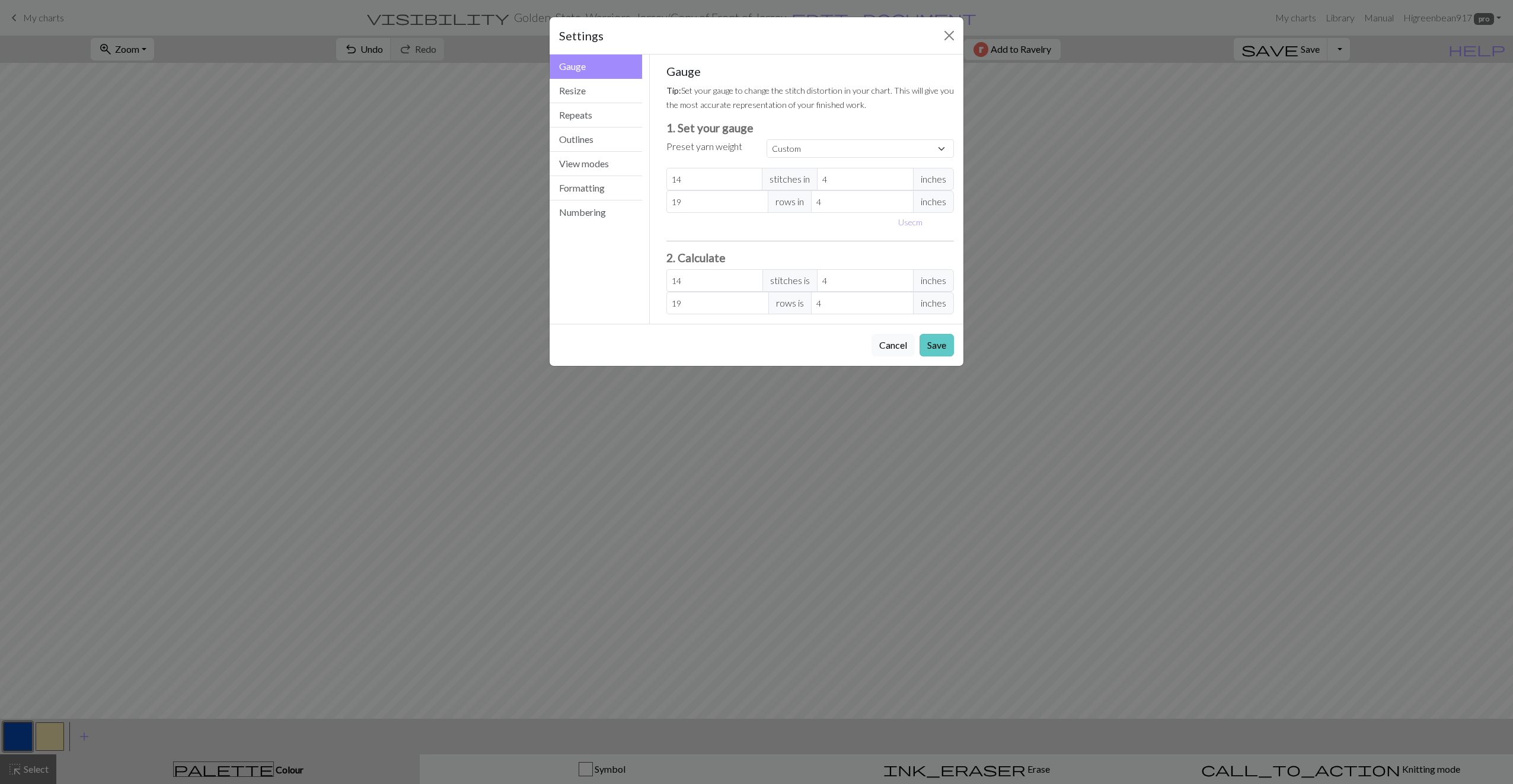
click at [780, 346] on button "Save" at bounding box center [936, 344] width 34 height 23
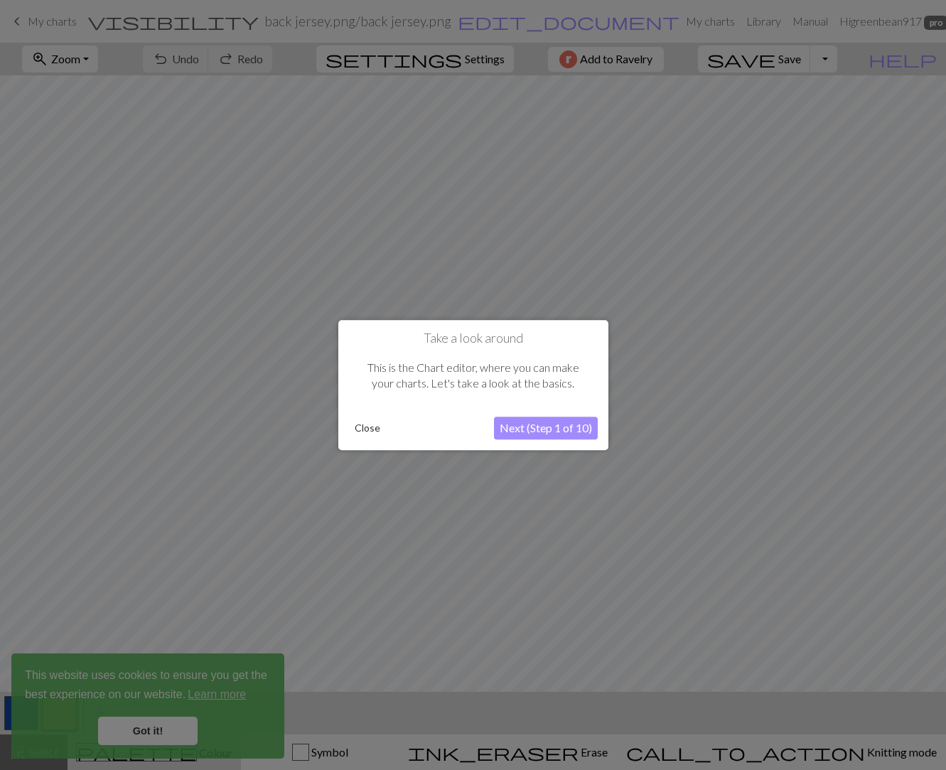
click at [377, 423] on button "Close" at bounding box center [367, 427] width 37 height 21
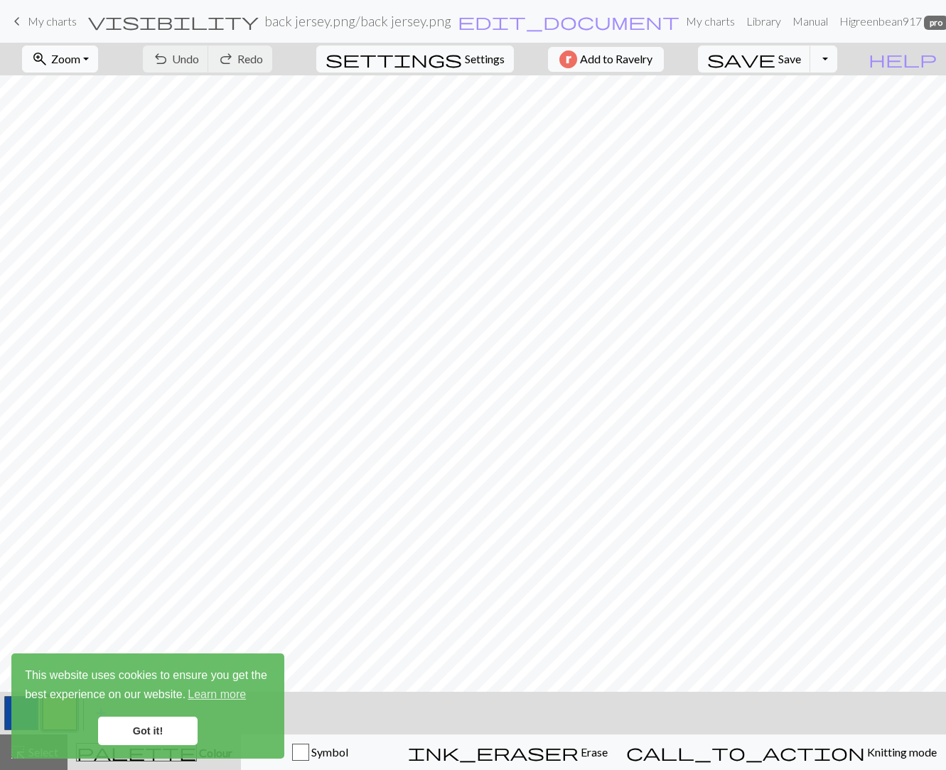
click at [98, 68] on button "zoom_in Zoom Zoom" at bounding box center [60, 58] width 76 height 27
click at [124, 89] on button "Fit all" at bounding box center [79, 90] width 112 height 23
click at [144, 721] on link "Got it!" at bounding box center [148, 730] width 100 height 28
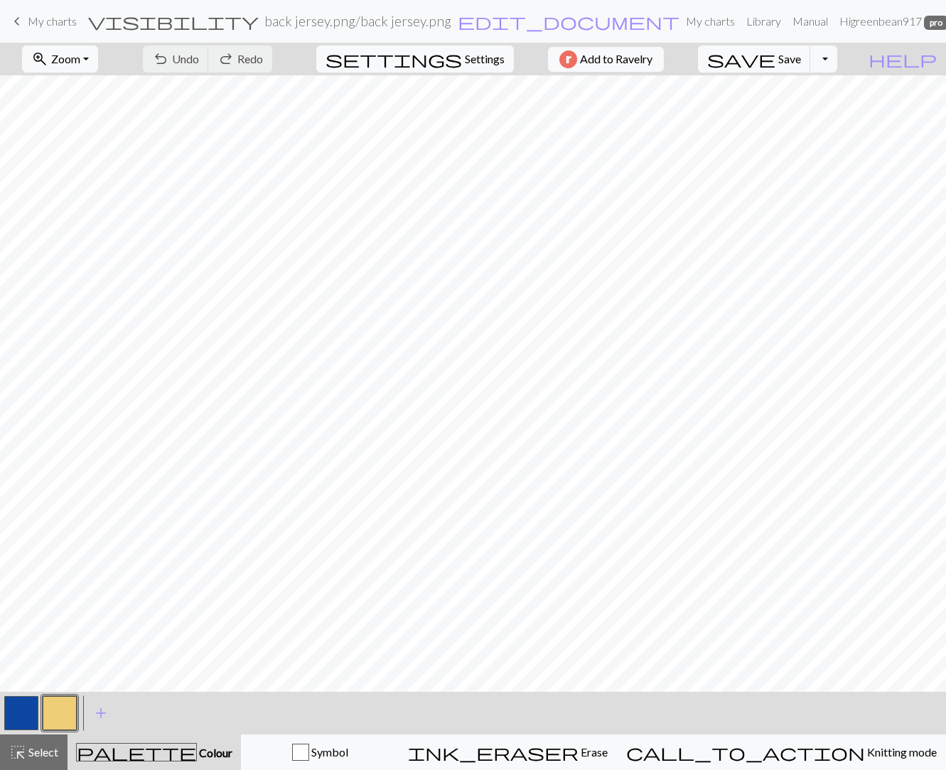
drag, startPoint x: 144, startPoint y: 721, endPoint x: 47, endPoint y: 736, distance: 97.7
click at [39, 748] on div "This website uses cookies to ensure you get the best experience on our website.…" at bounding box center [147, 705] width 273 height 105
click at [209, 58] on button "undo Undo Undo" at bounding box center [176, 58] width 66 height 27
click at [31, 746] on span "Select" at bounding box center [42, 752] width 32 height 14
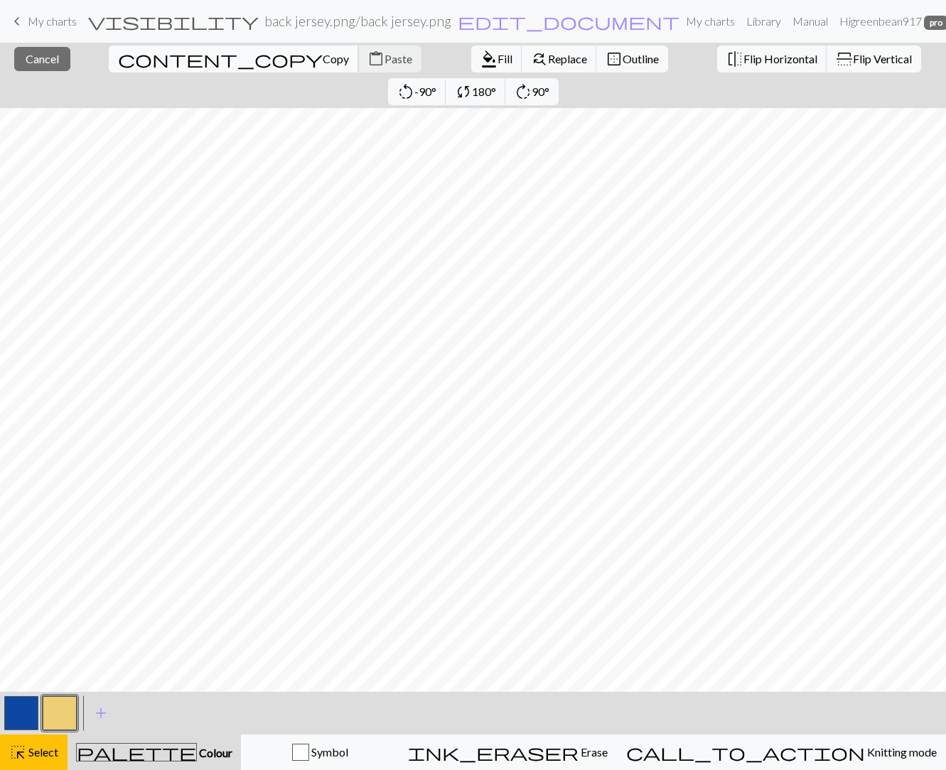
click at [135, 51] on button "content_copy Copy" at bounding box center [234, 58] width 250 height 27
click at [27, 709] on button "button" at bounding box center [21, 713] width 34 height 34
click at [50, 747] on span "Select" at bounding box center [42, 752] width 32 height 14
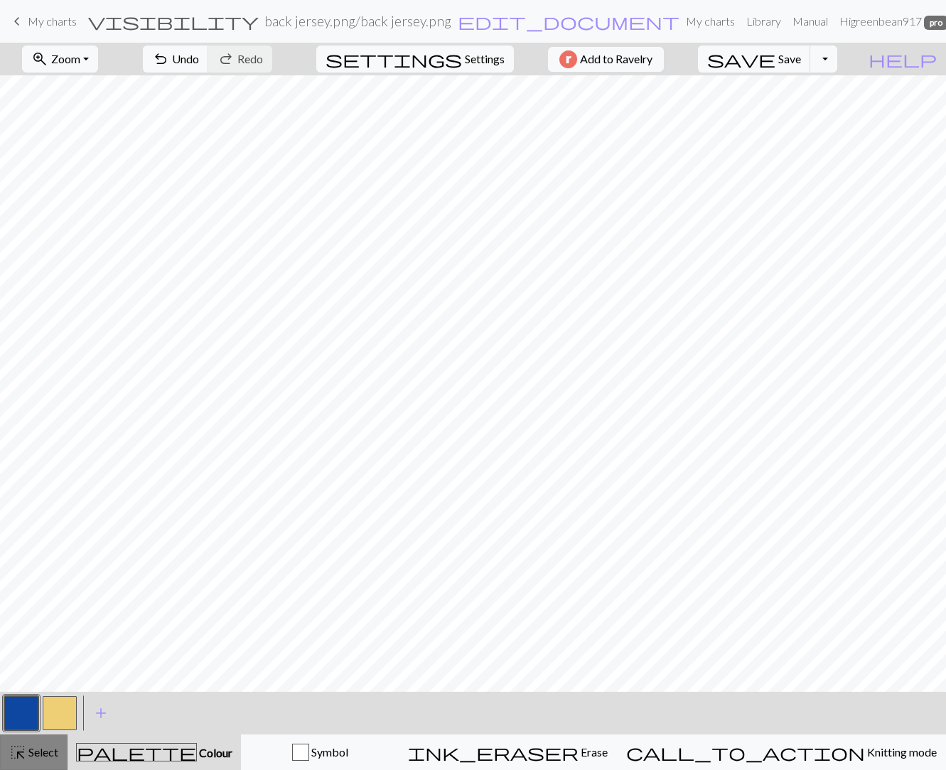
drag, startPoint x: 38, startPoint y: 755, endPoint x: 52, endPoint y: 732, distance: 27.4
click at [38, 755] on span "Select" at bounding box center [42, 752] width 32 height 14
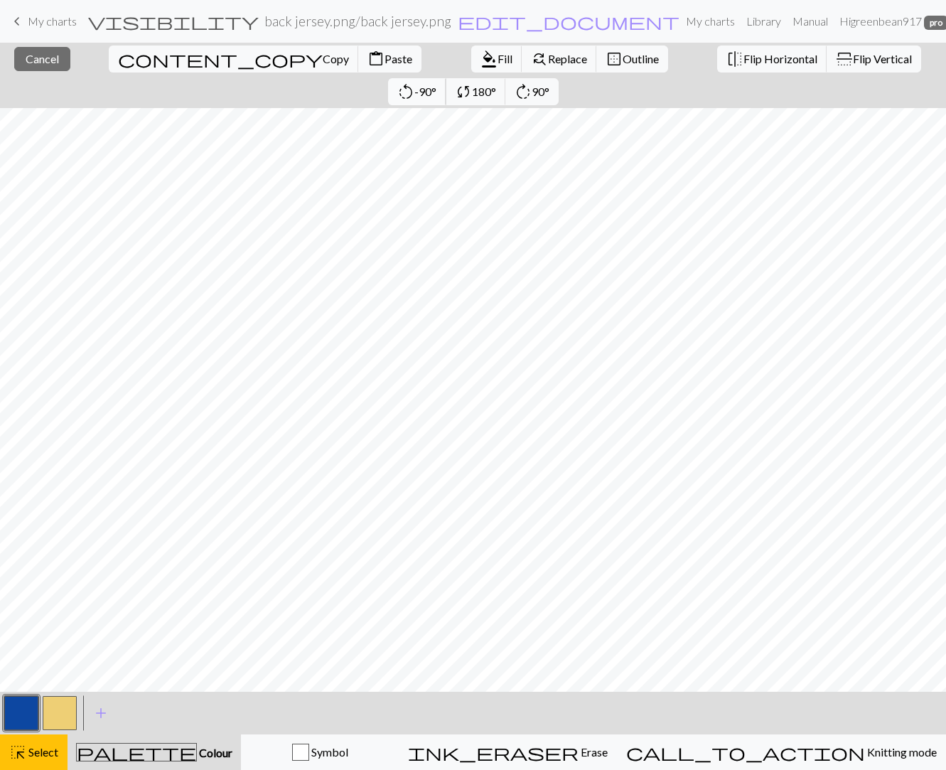
click at [436, 85] on span "-90°" at bounding box center [425, 92] width 22 height 14
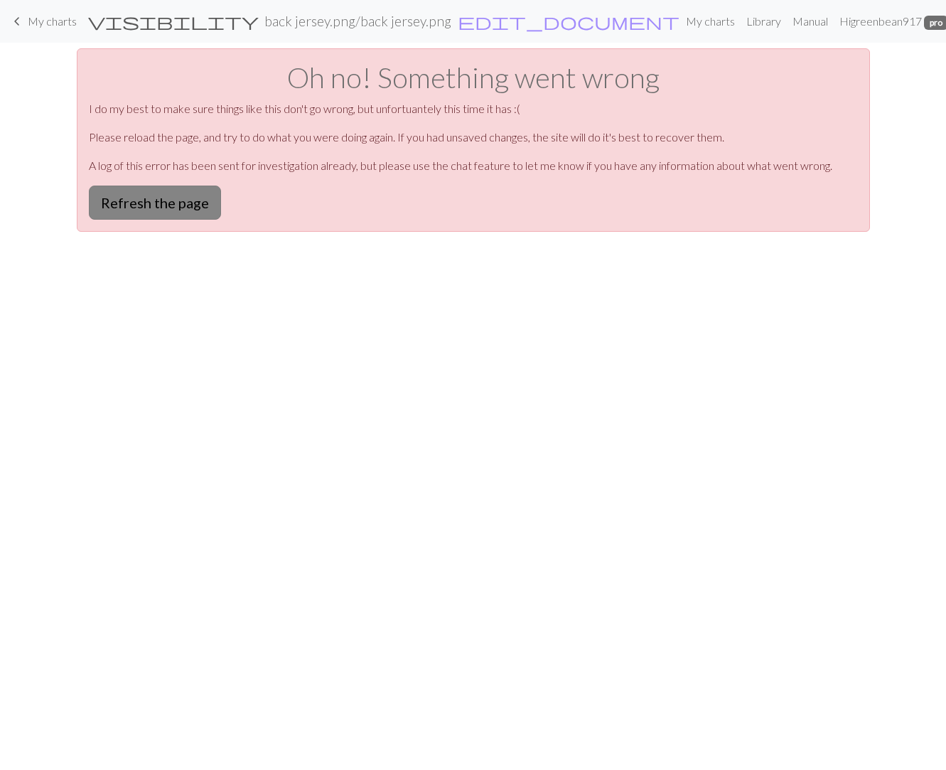
click at [106, 213] on button "Refresh the page" at bounding box center [155, 202] width 132 height 34
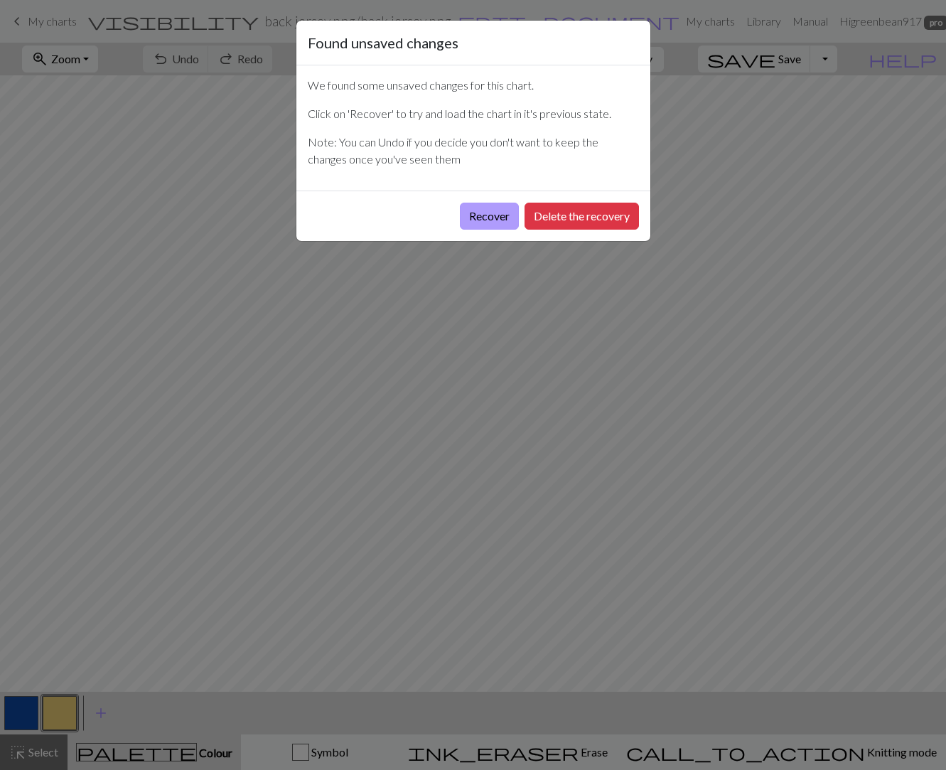
click at [494, 215] on button "Recover" at bounding box center [489, 216] width 59 height 27
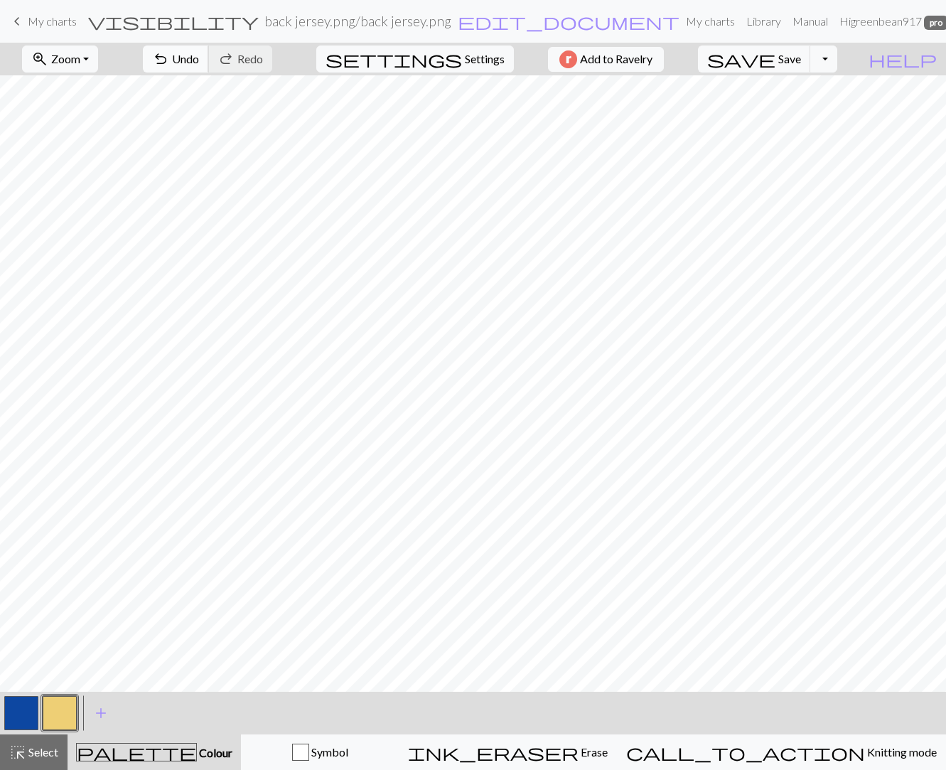
click at [199, 59] on span "Undo" at bounding box center [185, 59] width 27 height 14
click at [199, 55] on span "Undo" at bounding box center [185, 59] width 27 height 14
click at [250, 55] on div "undo Undo Undo redo Redo Redo" at bounding box center [207, 59] width 151 height 33
click at [42, 746] on span "Select" at bounding box center [42, 752] width 32 height 14
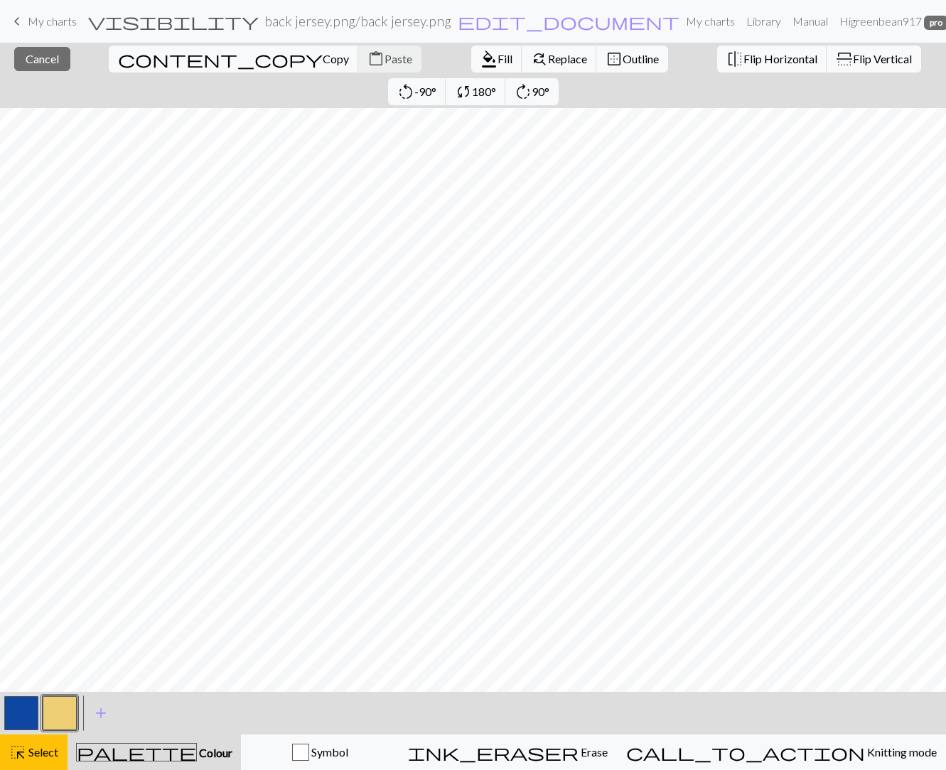
click at [478, 59] on div "close Cancel content_copy Copy content_paste Paste format_color_fill Fill find_…" at bounding box center [473, 75] width 946 height 65
click at [26, 59] on span "Cancel" at bounding box center [42, 59] width 33 height 14
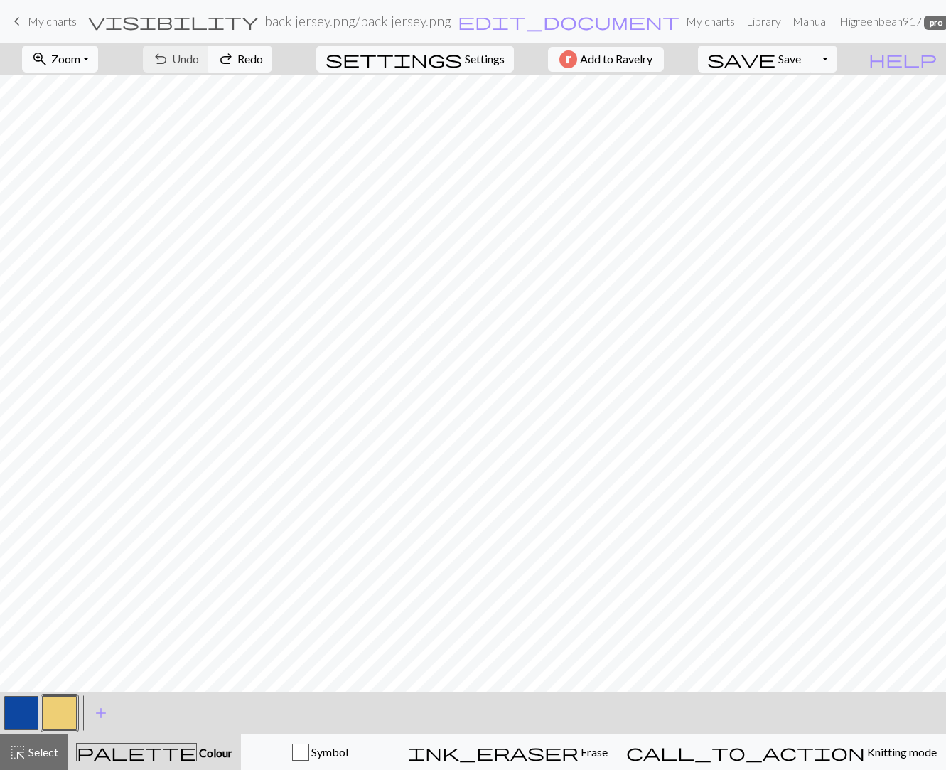
click at [79, 55] on span "Zoom" at bounding box center [65, 59] width 29 height 14
click at [122, 91] on button "Fit all" at bounding box center [79, 90] width 112 height 23
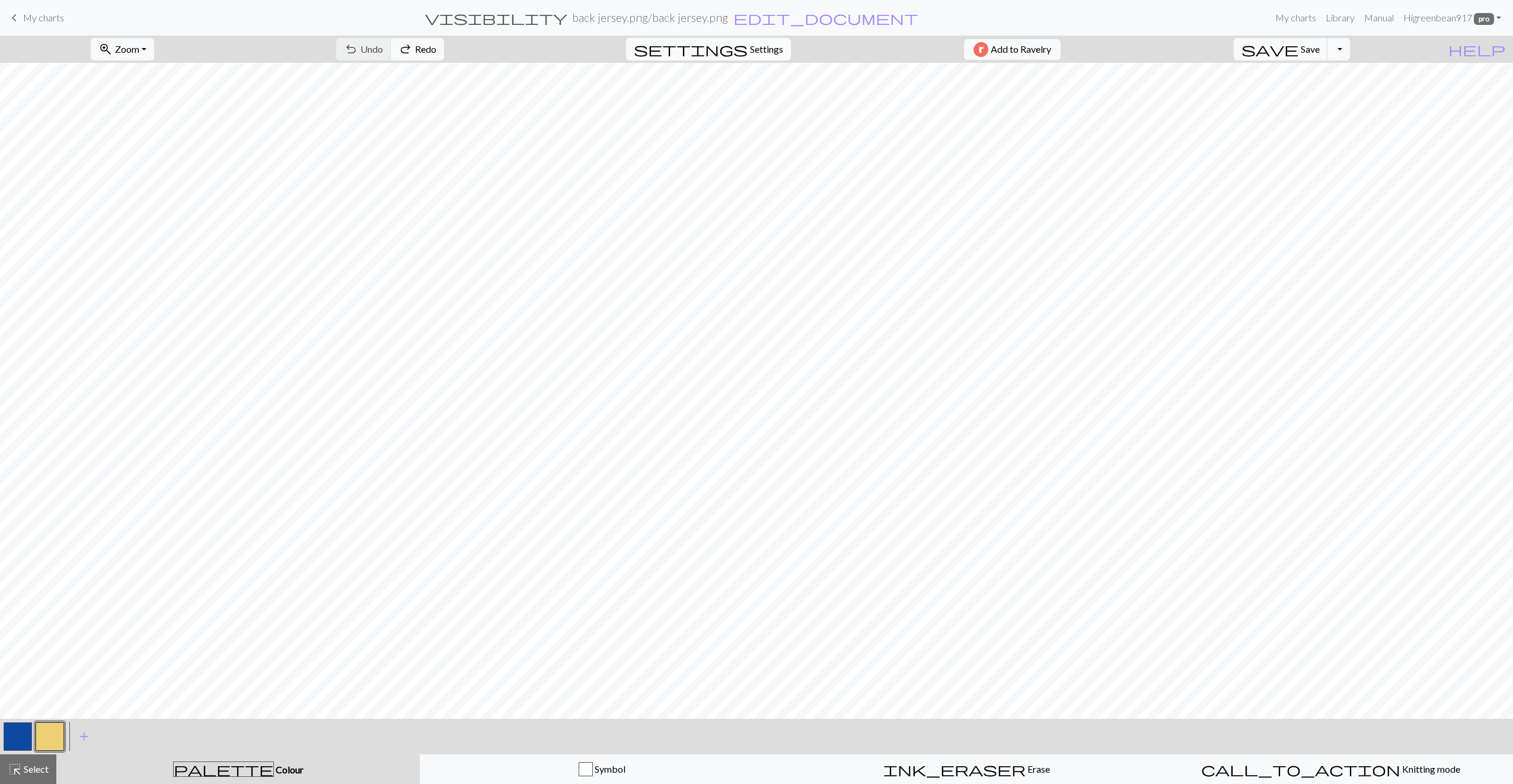
click at [750, 53] on span "Settings" at bounding box center [767, 48] width 33 height 14
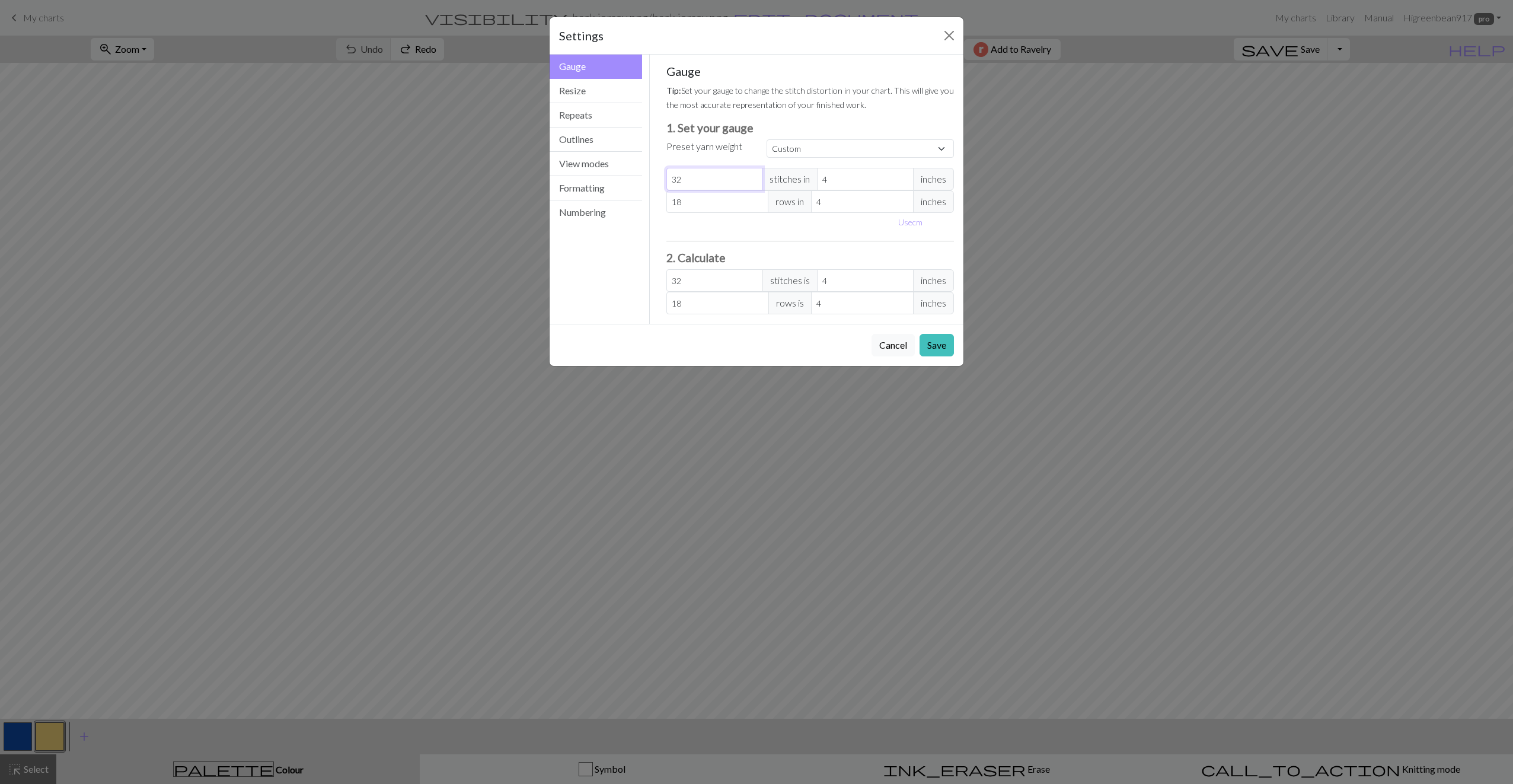
drag, startPoint x: 689, startPoint y: 183, endPoint x: 669, endPoint y: 179, distance: 20.4
click at [669, 179] on input "32" at bounding box center [715, 178] width 97 height 23
drag, startPoint x: 690, startPoint y: 188, endPoint x: 666, endPoint y: 183, distance: 24.5
click at [666, 183] on input "32" at bounding box center [715, 178] width 97 height 23
type input "1"
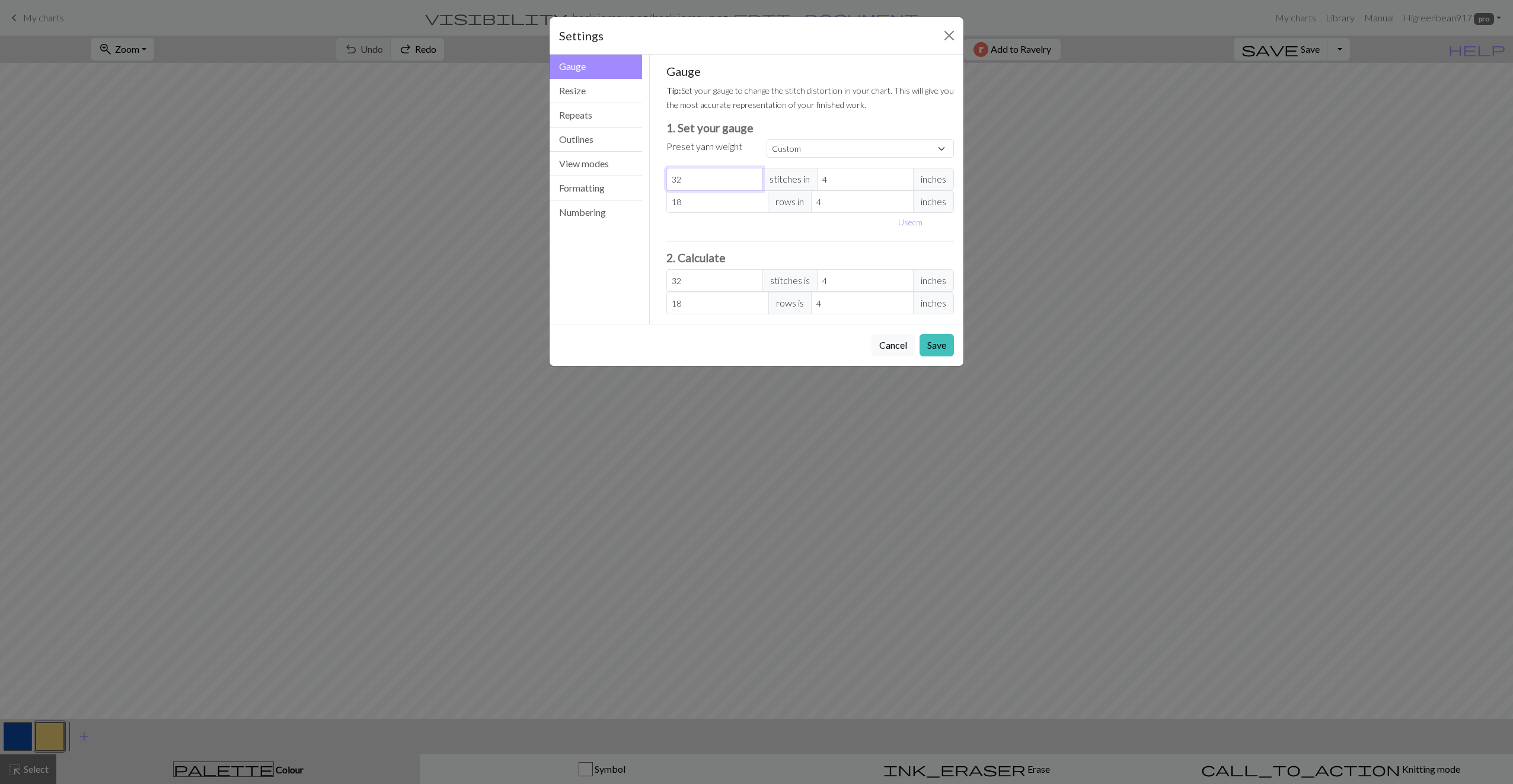
type input "1"
type input "17"
drag, startPoint x: 683, startPoint y: 196, endPoint x: 671, endPoint y: 196, distance: 12.0
click at [671, 196] on input "18" at bounding box center [717, 201] width 103 height 23
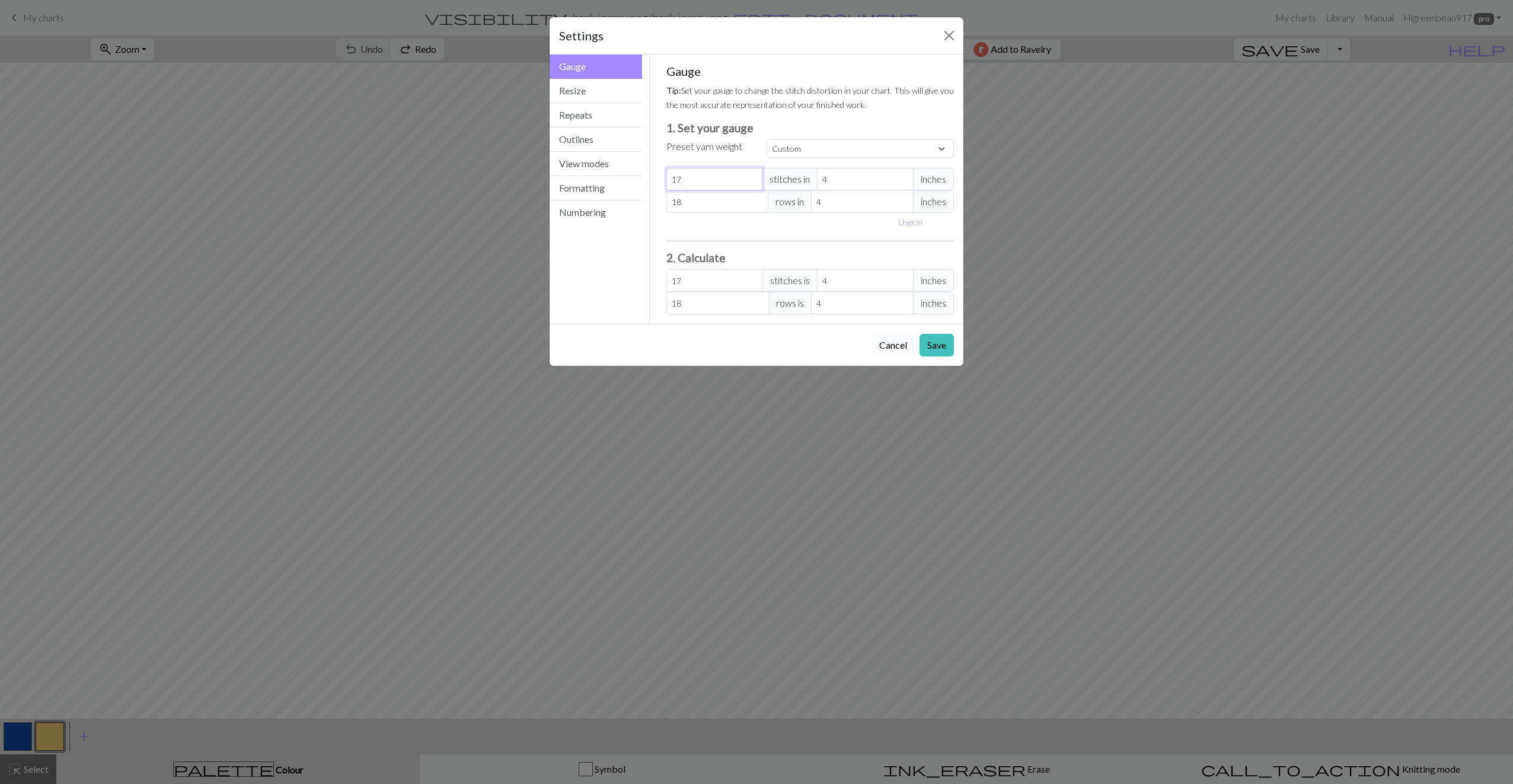
drag, startPoint x: 700, startPoint y: 179, endPoint x: 662, endPoint y: 173, distance: 38.5
click at [662, 173] on div "Gauge Tip: Set your gauge to change the stitch distortion in your chart. This w…" at bounding box center [810, 188] width 307 height 269
type input "1"
type input "14"
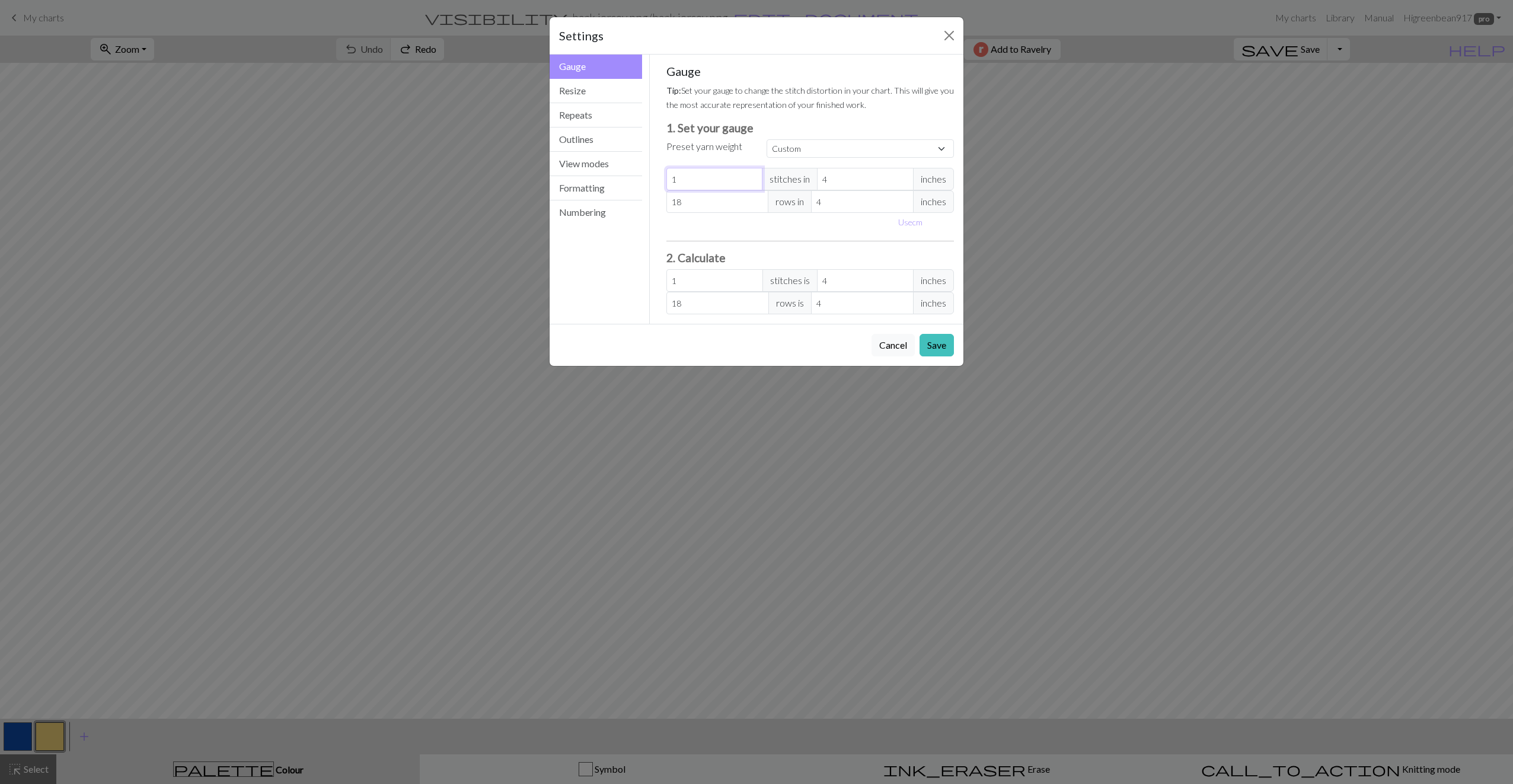
type input "14"
click at [686, 199] on input "18" at bounding box center [717, 201] width 103 height 23
type input "1"
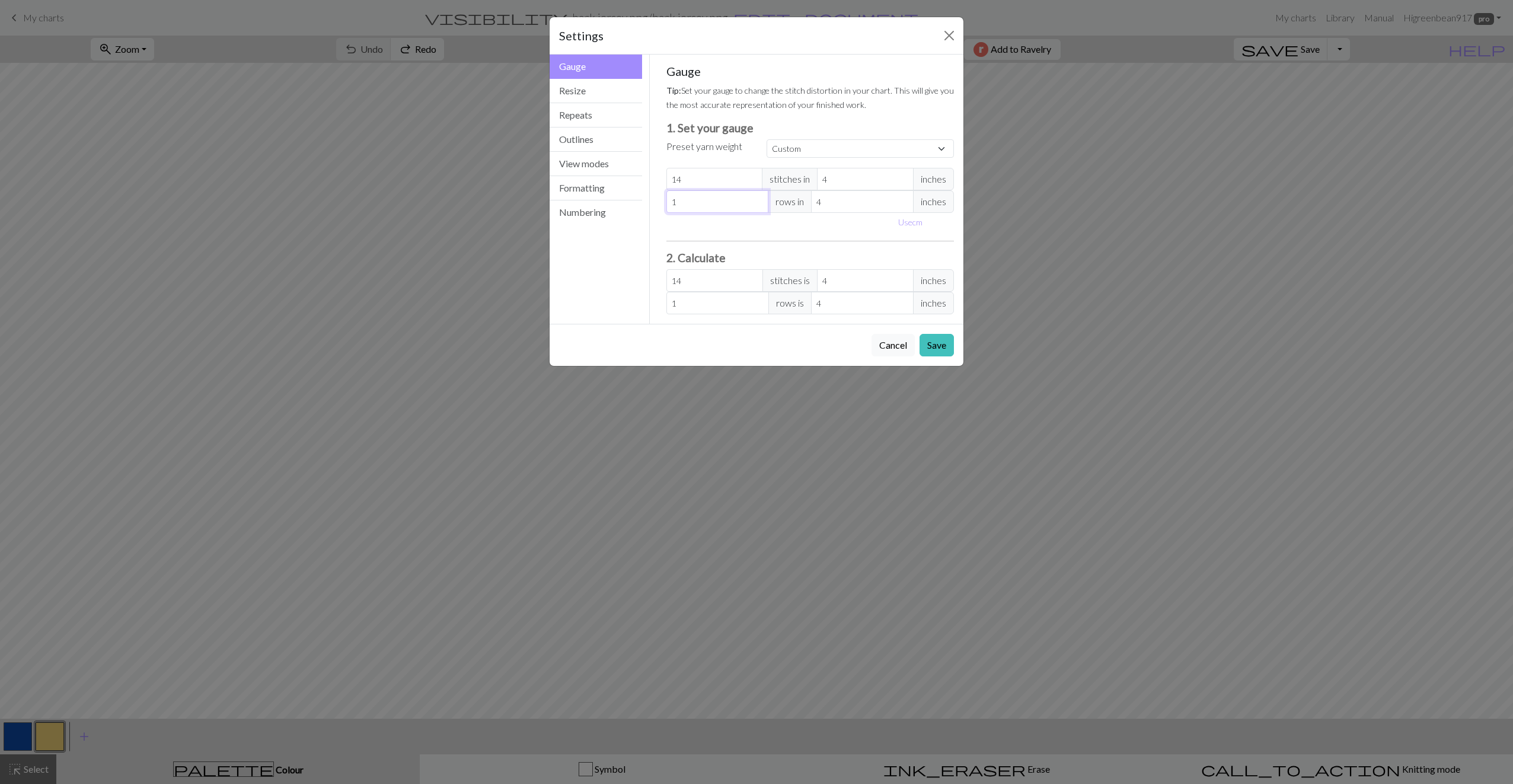
type input "19"
click at [788, 345] on button "Save" at bounding box center [936, 344] width 34 height 23
